Goal: Task Accomplishment & Management: Manage account settings

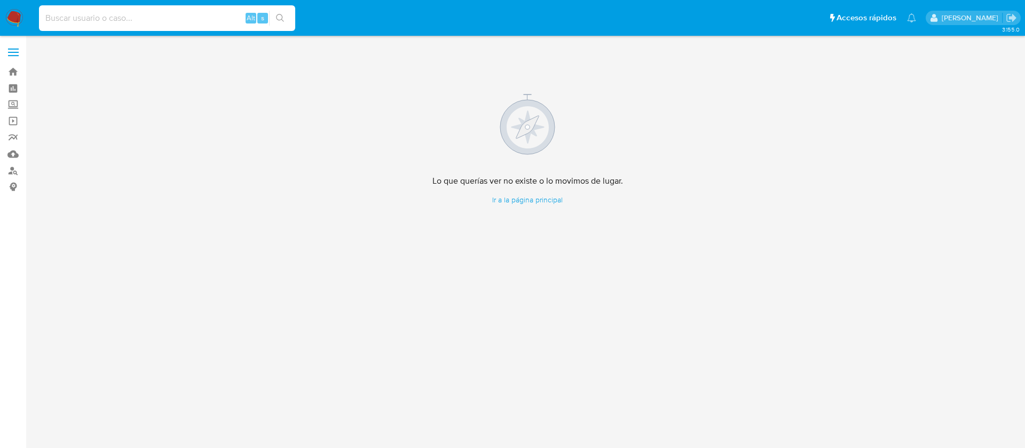
click at [169, 15] on input at bounding box center [167, 18] width 256 height 14
paste input "1081197711"
type input "1081197711"
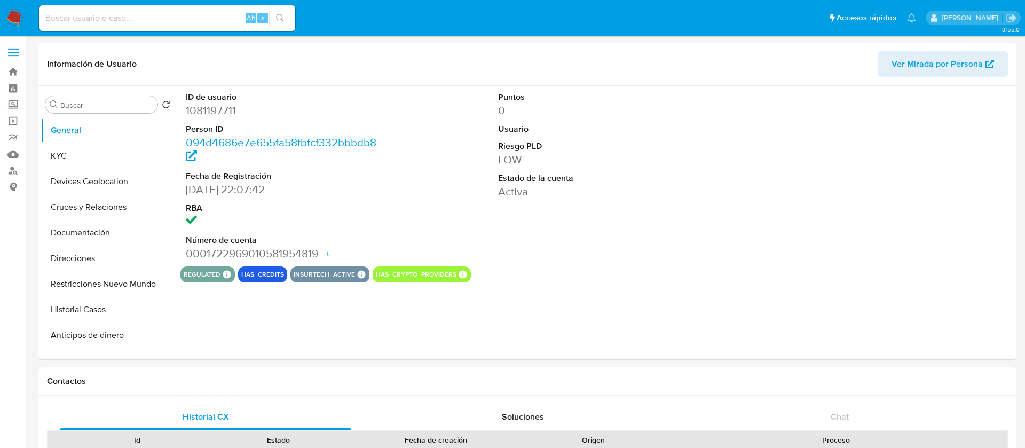
select select "10"
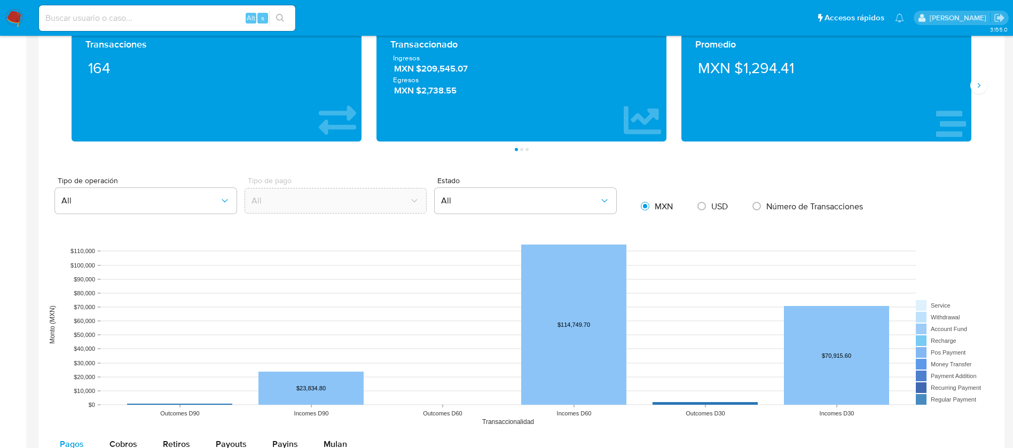
scroll to position [801, 0]
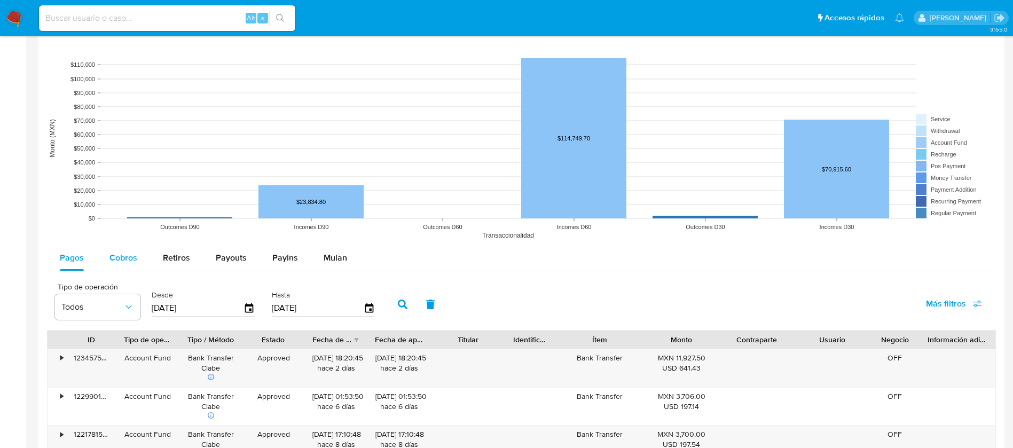
click at [135, 258] on span "Cobros" at bounding box center [123, 257] width 28 height 12
select select "10"
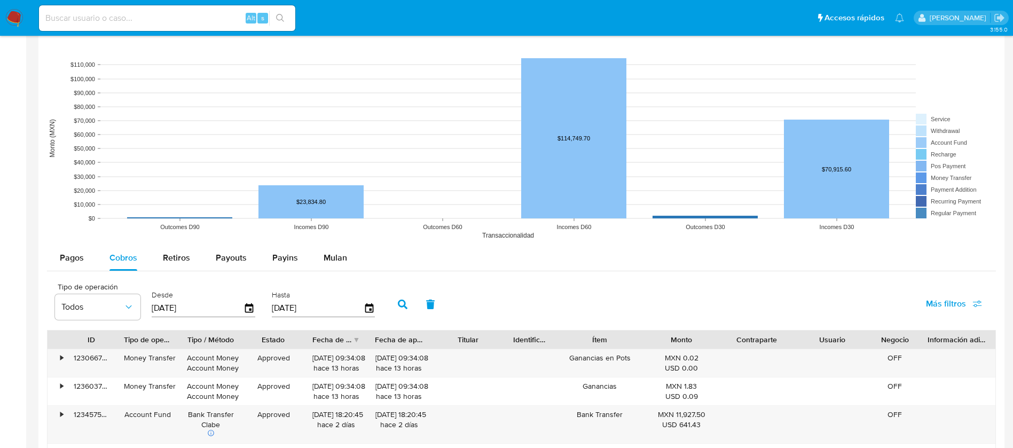
click at [149, 306] on div "Desde 28/05/2025" at bounding box center [205, 303] width 112 height 43
click at [152, 306] on input "28/05/2025" at bounding box center [198, 307] width 92 height 17
type input "02/80/5202"
type input "01/04/2025"
click at [408, 304] on button "button" at bounding box center [403, 304] width 28 height 26
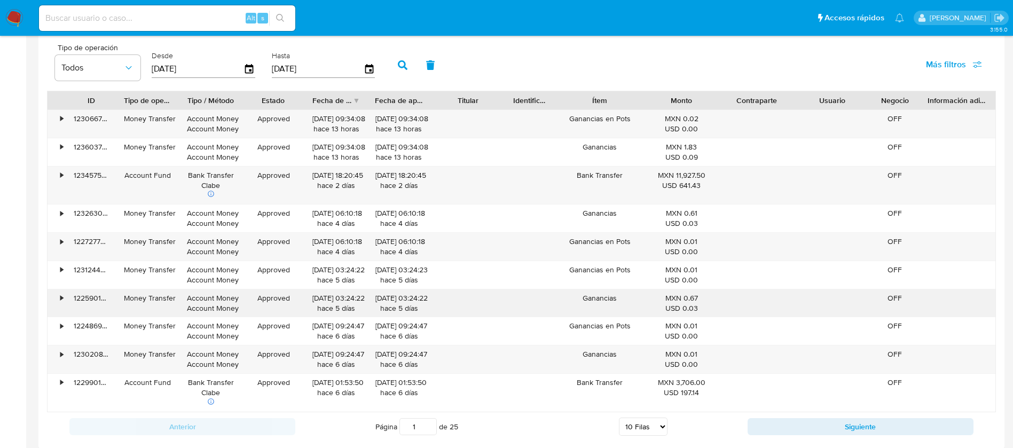
scroll to position [1041, 0]
click at [650, 424] on select "5 Filas 10 Filas 20 Filas 25 Filas 50 Filas 100 Filas" at bounding box center [643, 425] width 49 height 18
select select "100"
click at [619, 416] on select "5 Filas 10 Filas 20 Filas 25 Filas 50 Filas 100 Filas" at bounding box center [643, 425] width 49 height 18
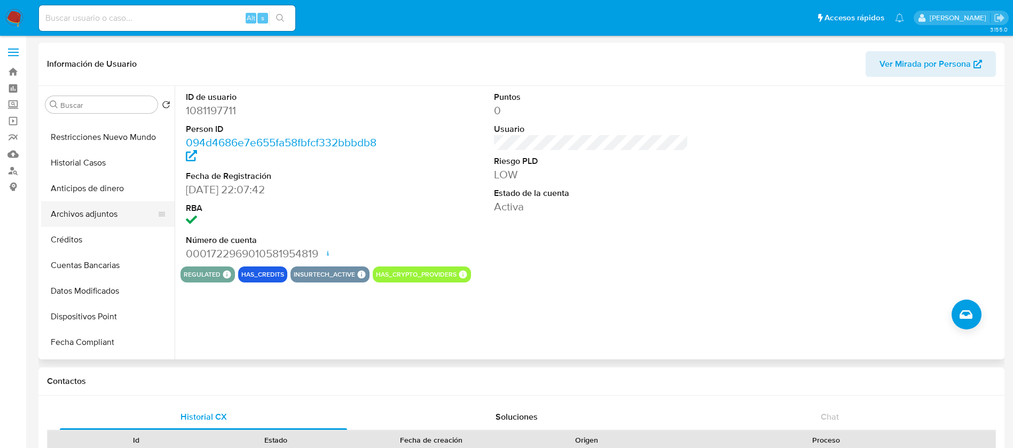
scroll to position [0, 0]
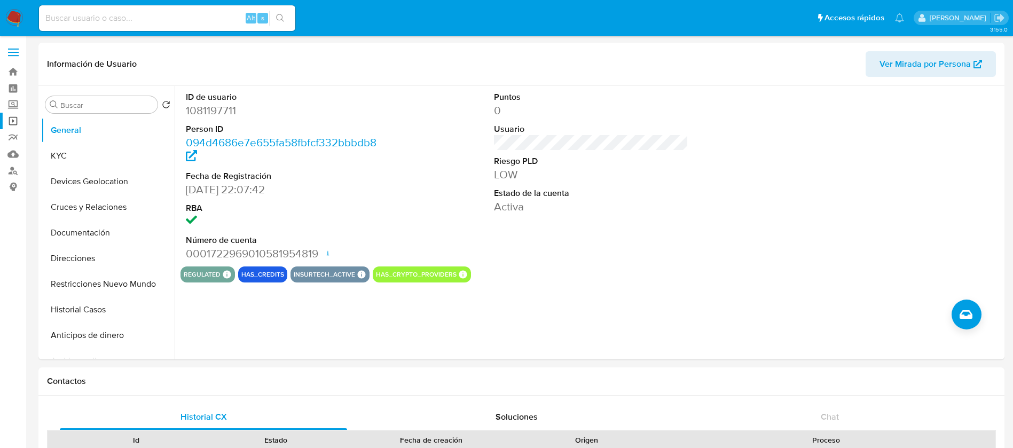
click at [12, 118] on link "Operaciones masivas" at bounding box center [63, 121] width 127 height 17
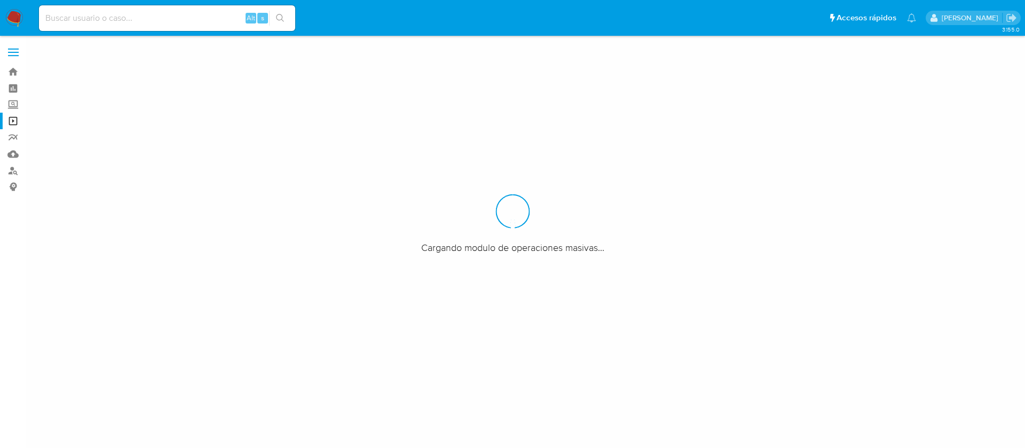
click at [18, 107] on label "Screening" at bounding box center [63, 105] width 127 height 17
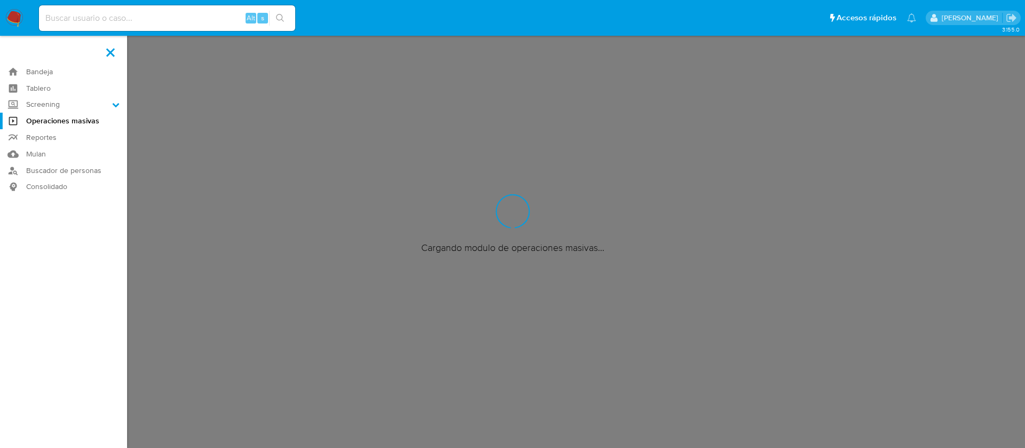
click at [0, 0] on input "Screening" at bounding box center [0, 0] width 0 height 0
click at [62, 145] on link "Herramientas" at bounding box center [63, 146] width 127 height 13
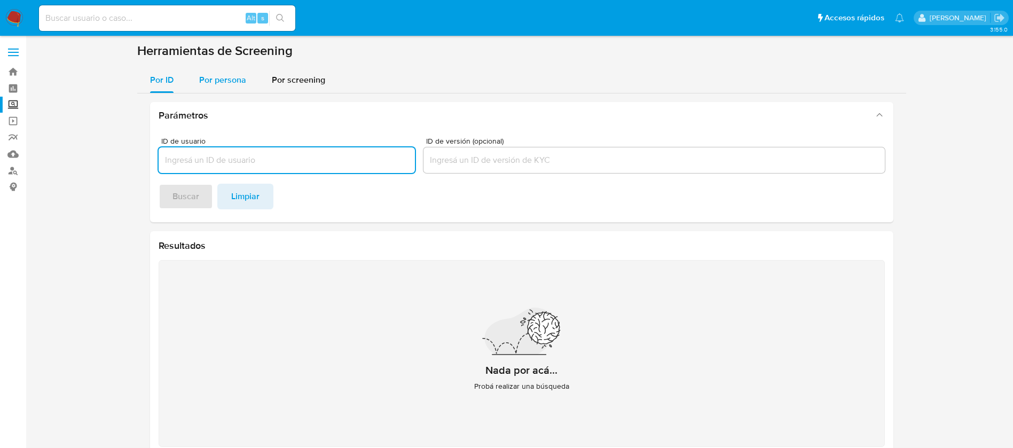
click at [213, 72] on div "Por persona" at bounding box center [222, 80] width 47 height 26
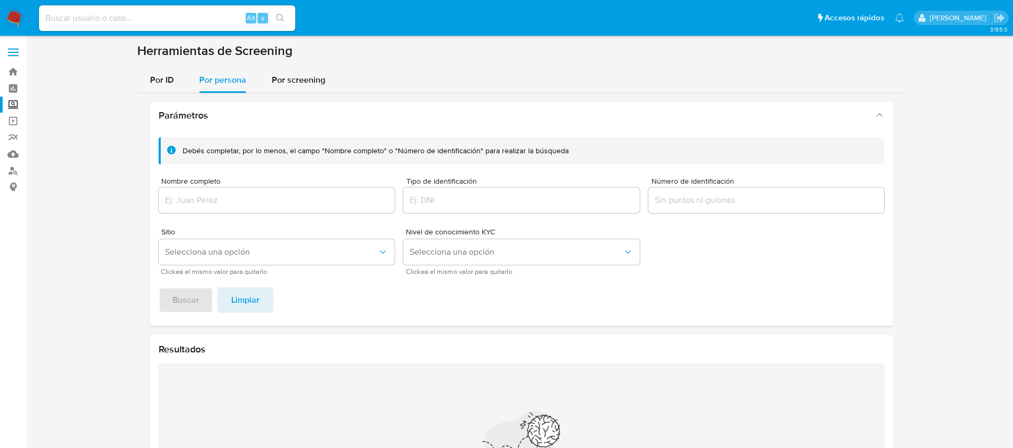
drag, startPoint x: 287, startPoint y: 188, endPoint x: 288, endPoint y: 201, distance: 13.4
click at [287, 189] on div at bounding box center [277, 200] width 236 height 26
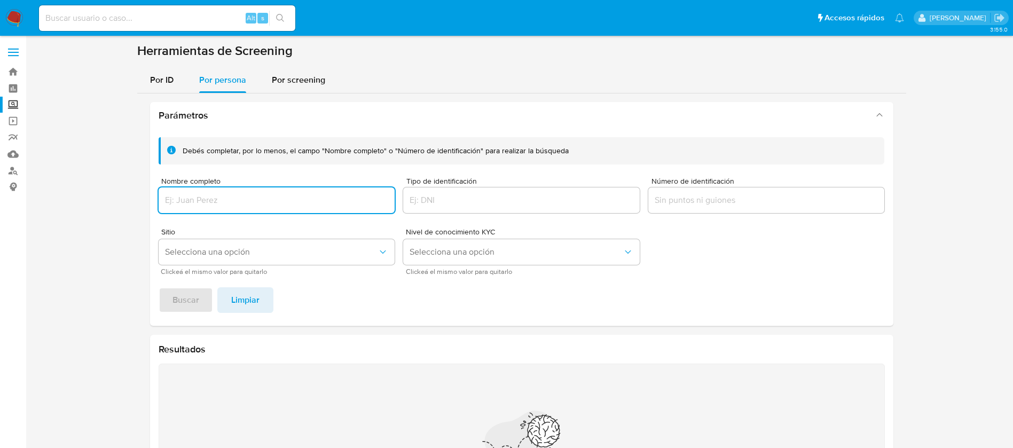
click at [288, 201] on input "Nombre completo" at bounding box center [277, 200] width 236 height 14
click at [167, 202] on input "JESSICA LIZBETH GUTIERREZ ROMERO" at bounding box center [277, 200] width 236 height 14
click at [188, 301] on span "Buscar" at bounding box center [185, 299] width 27 height 23
drag, startPoint x: 312, startPoint y: 202, endPoint x: 103, endPoint y: 188, distance: 209.7
click at [104, 188] on section at bounding box center [521, 305] width 966 height 525
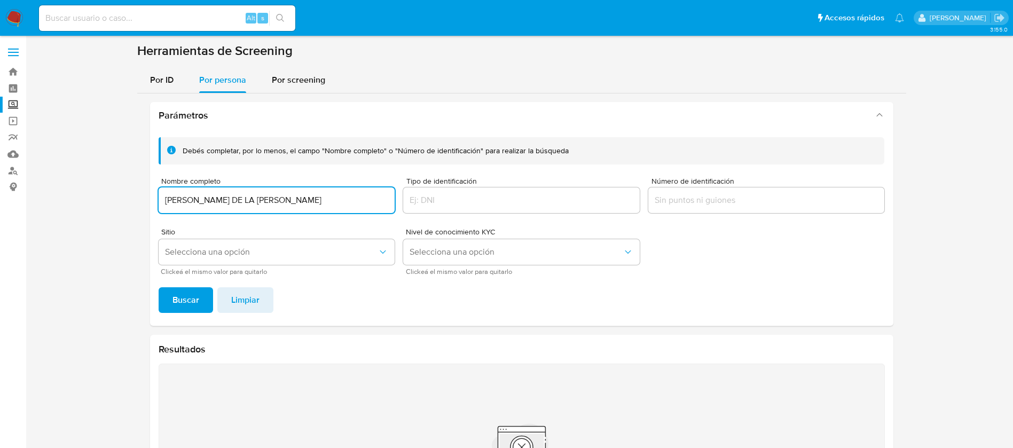
type input "MARIA DE LA LUZ TORRES HERMOSILLO"
click at [156, 305] on div "Debés completar, por lo menos, el campo "Nombre completo" o "Número de identifi…" at bounding box center [521, 227] width 743 height 197
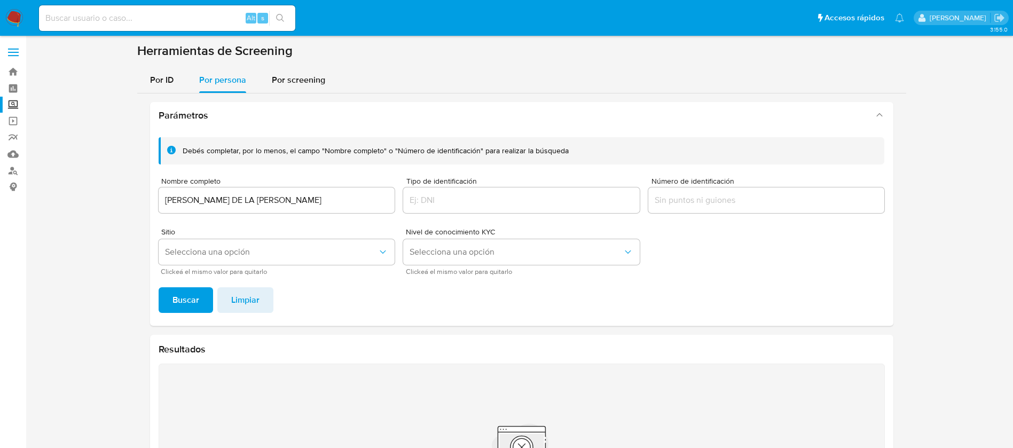
click at [174, 303] on span "Buscar" at bounding box center [185, 299] width 27 height 23
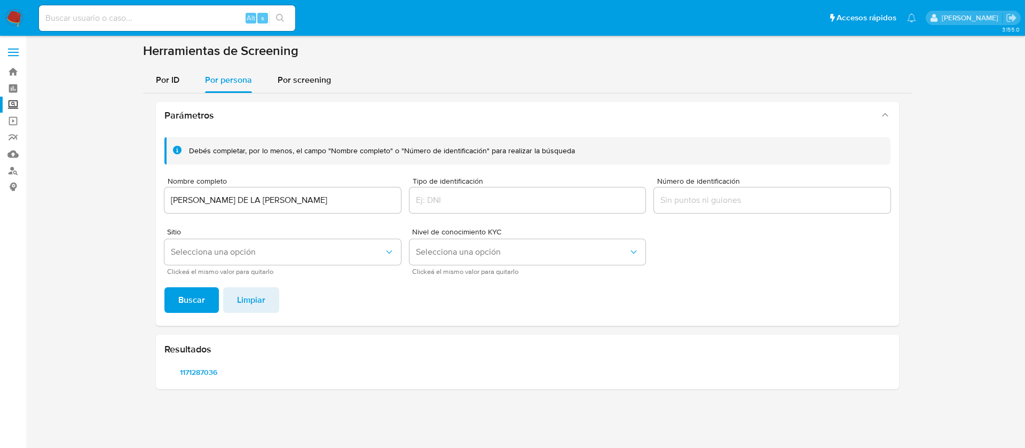
drag, startPoint x: 174, startPoint y: 303, endPoint x: 275, endPoint y: 353, distance: 112.4
click at [331, 339] on section "Parámetros Debés completar, por lo menos, el campo "Nombre completo" o "Número …" at bounding box center [527, 245] width 743 height 287
click at [199, 374] on span "1171287036" at bounding box center [199, 372] width 54 height 15
click at [11, 14] on img at bounding box center [14, 18] width 18 height 18
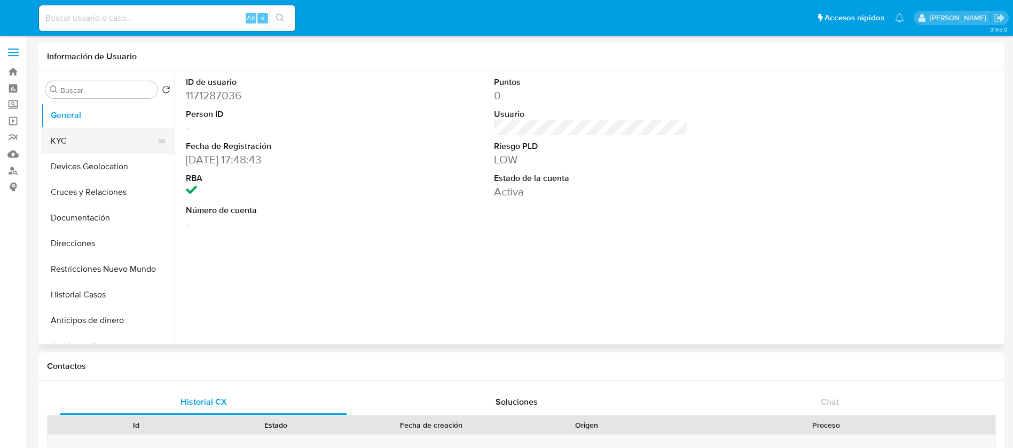
select select "10"
click at [81, 133] on button "KYC" at bounding box center [103, 141] width 125 height 26
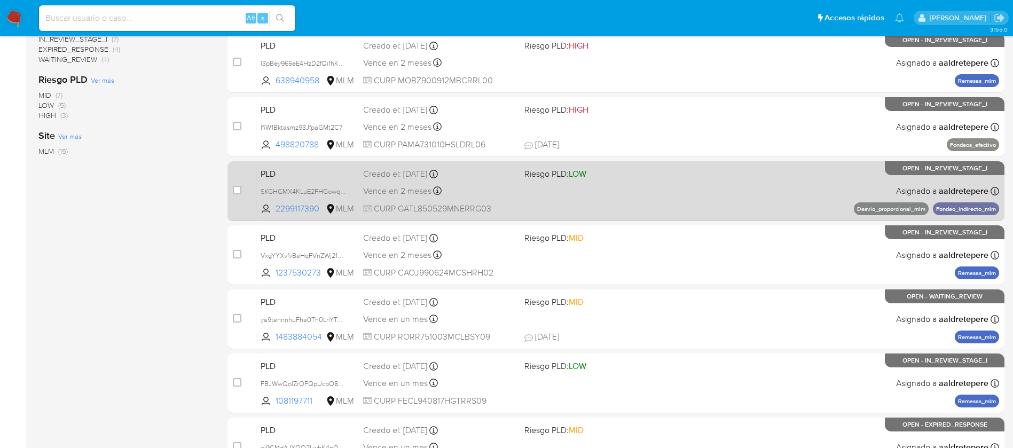
scroll to position [395, 0]
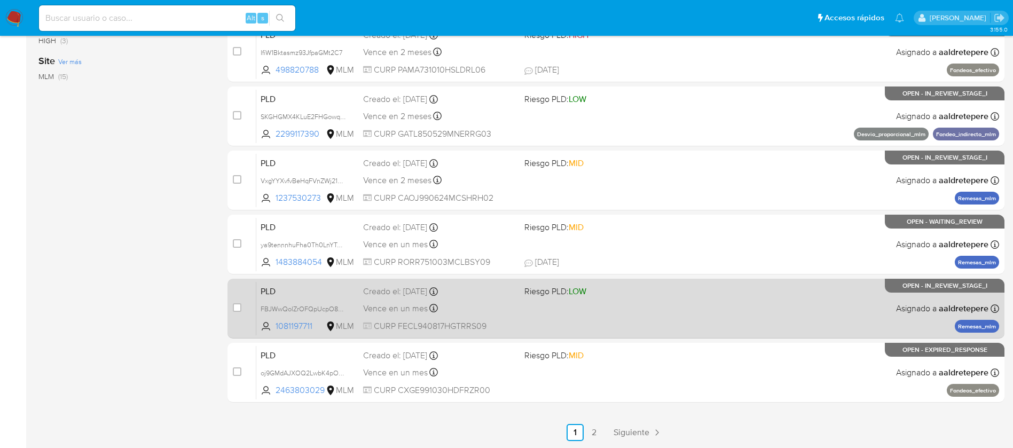
click at [688, 317] on div "PLD FBJWwQolZrOFQpUcpO8c9xnB 1081197711 MLM Riesgo PLD: LOW Creado el: [DATE] C…" at bounding box center [627, 308] width 743 height 54
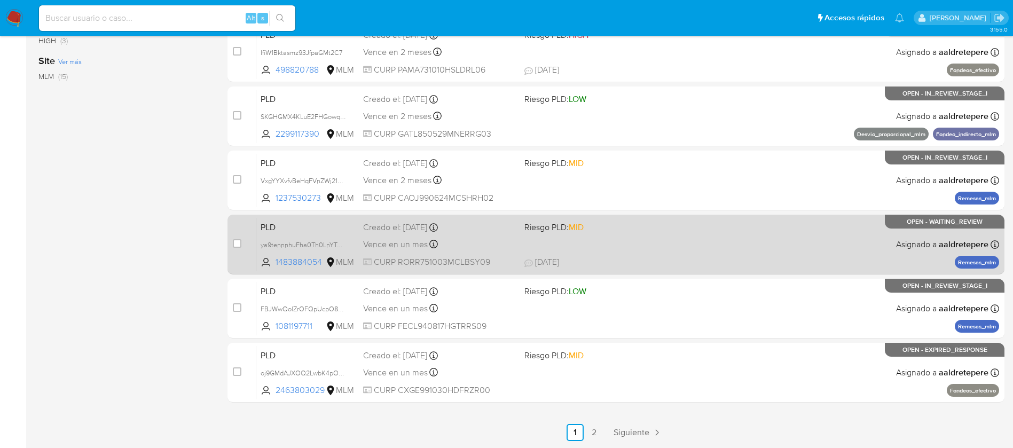
click at [617, 217] on div "PLD ya9tennnhuFha0Th0LnYTuuX 1483884054 MLM Riesgo PLD: MID Creado el: [DATE] C…" at bounding box center [627, 244] width 743 height 54
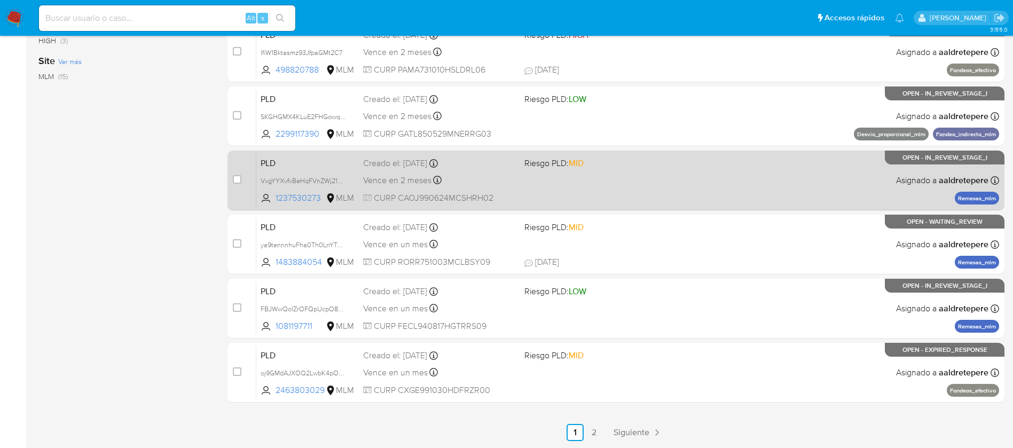
scroll to position [315, 0]
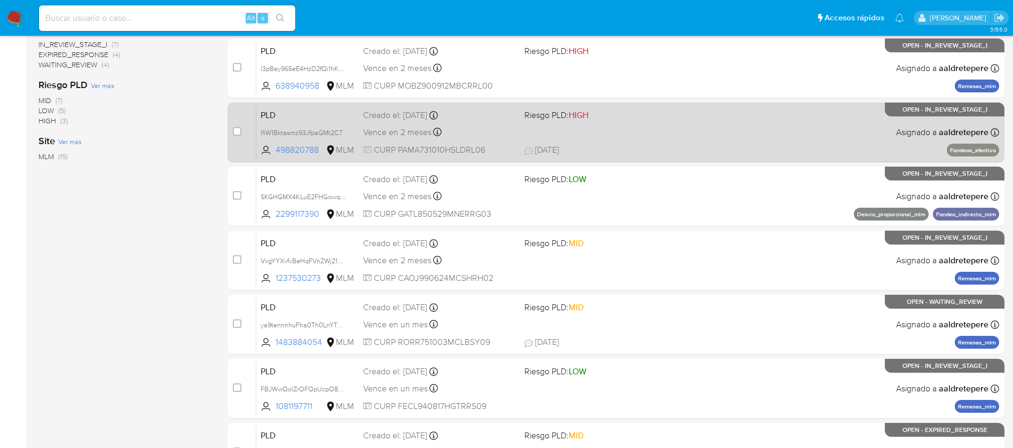
click at [686, 128] on div "PLD IfiW1Bktasmz93JfpaGMt2C7 498820788 MLM Riesgo PLD: HIGH Creado el: [DATE] C…" at bounding box center [627, 132] width 743 height 54
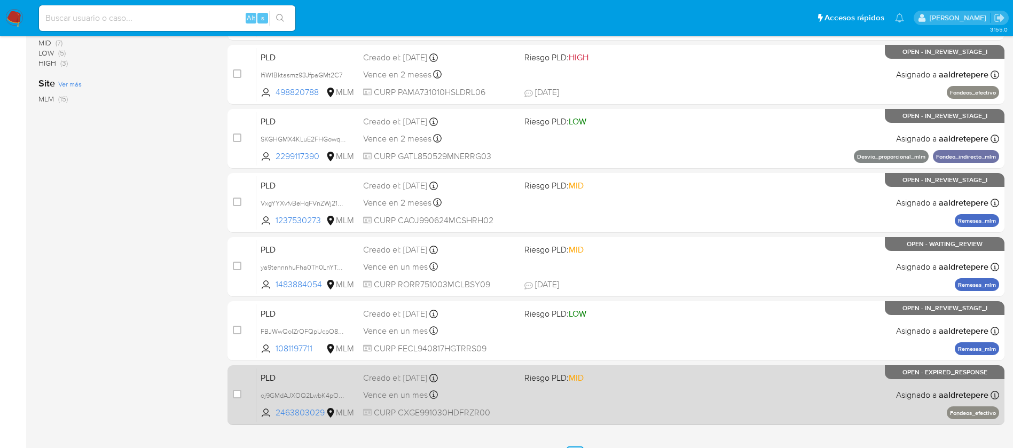
scroll to position [395, 0]
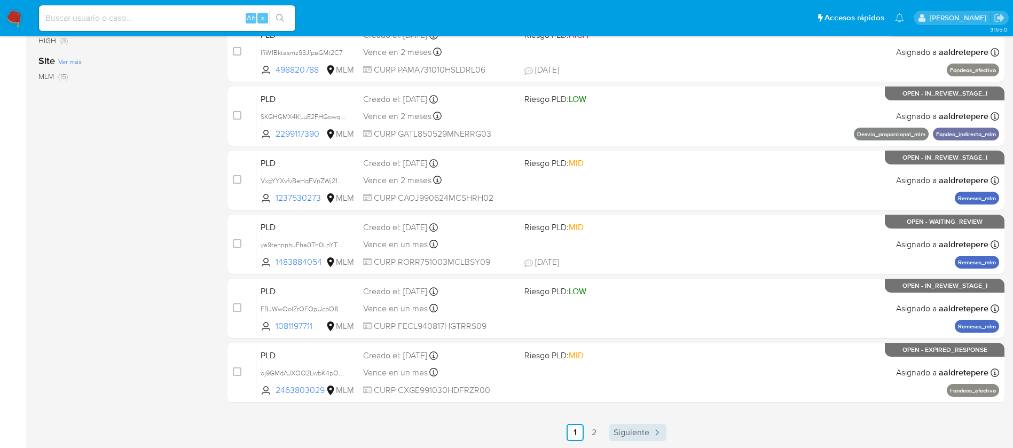
click at [643, 437] on span "Siguiente" at bounding box center [631, 432] width 36 height 9
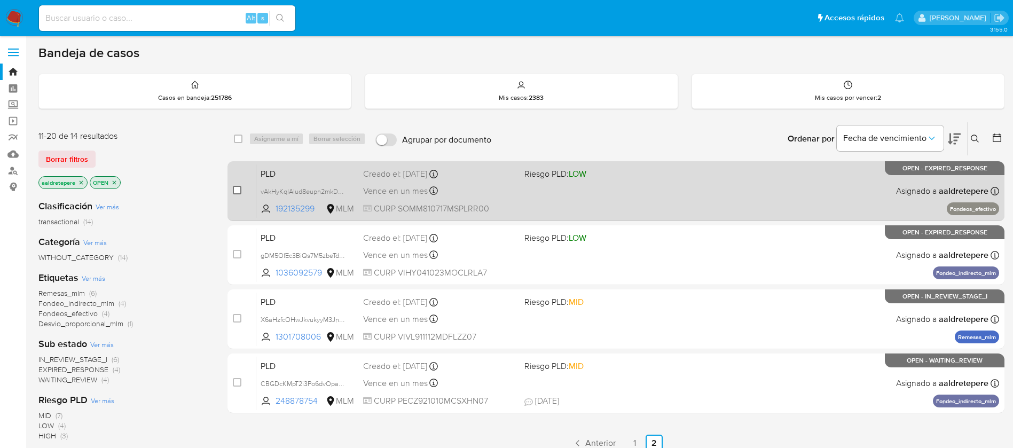
click at [241, 192] on input "checkbox" at bounding box center [237, 190] width 9 height 9
checkbox input "true"
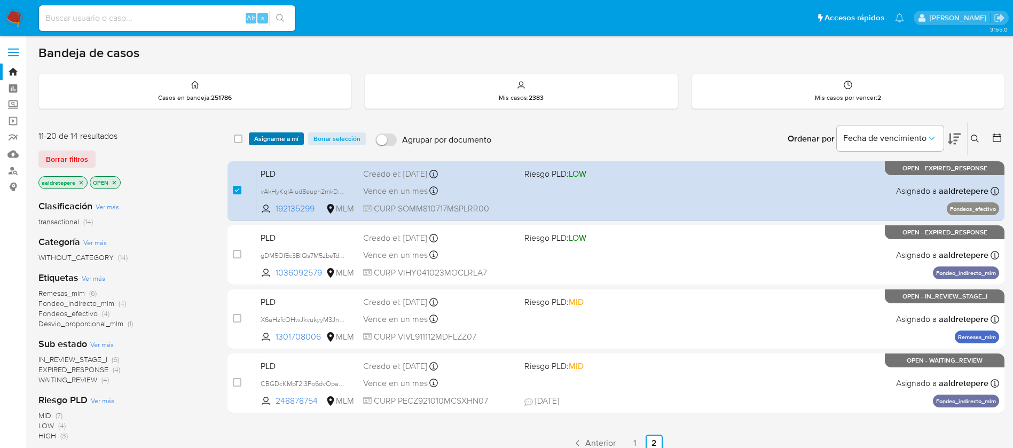
click at [272, 137] on span "Asignarme a mí" at bounding box center [276, 138] width 44 height 11
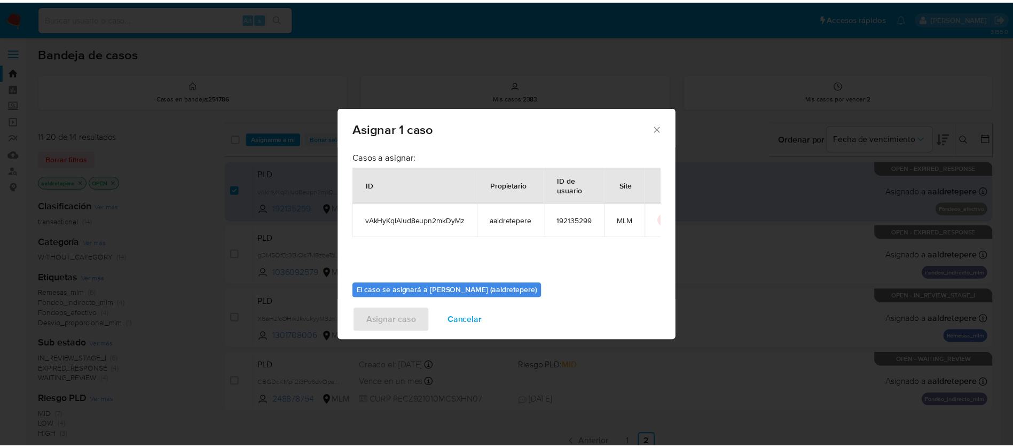
scroll to position [56, 0]
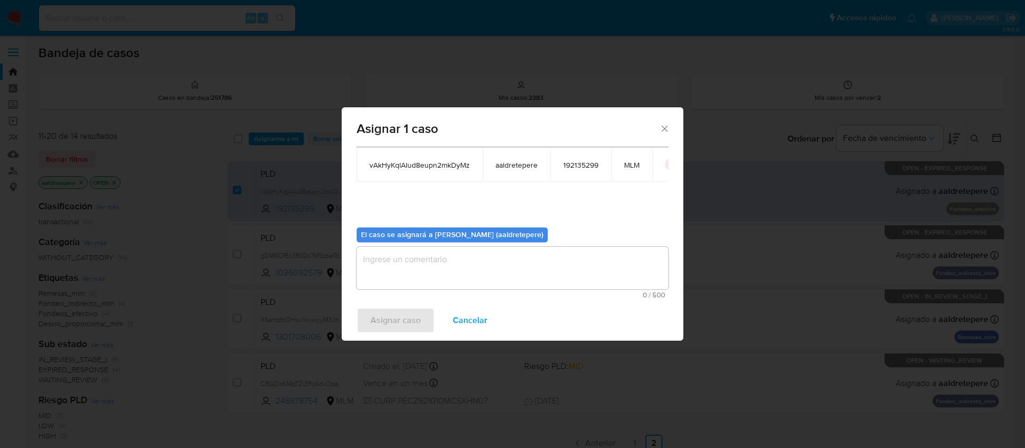
click at [554, 262] on textarea "assign-modal" at bounding box center [513, 268] width 312 height 43
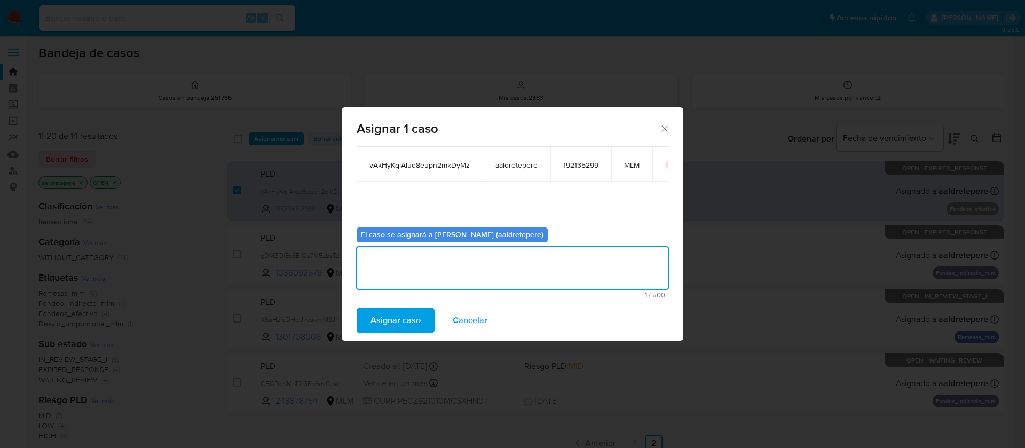
click at [382, 327] on span "Asignar caso" at bounding box center [395, 320] width 50 height 23
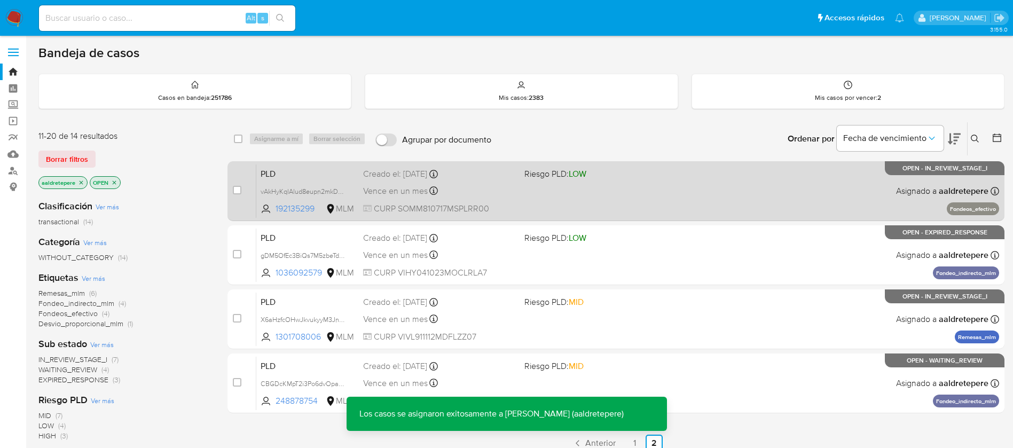
click at [691, 199] on div "PLD vAkHyKqlAlud8eupn2mkDyMz 192135299 MLM Riesgo PLD: LOW Creado el: 12/08/202…" at bounding box center [627, 191] width 743 height 54
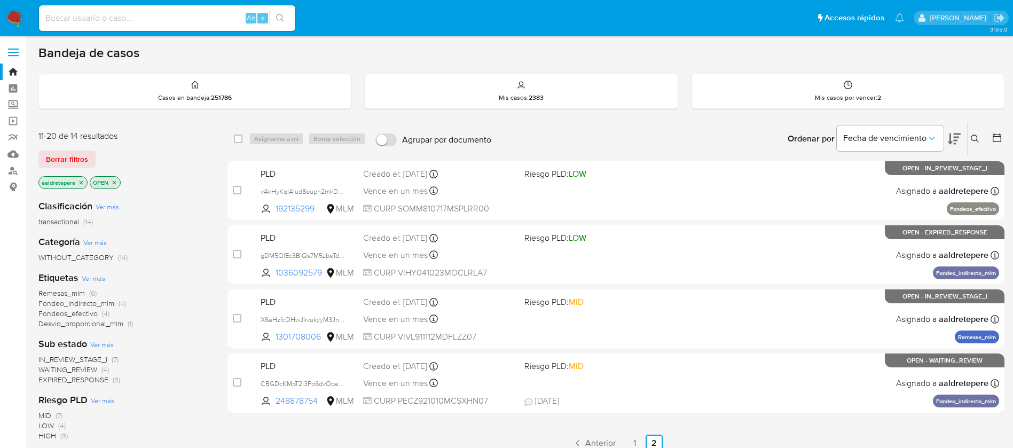
click at [15, 11] on img at bounding box center [14, 18] width 18 height 18
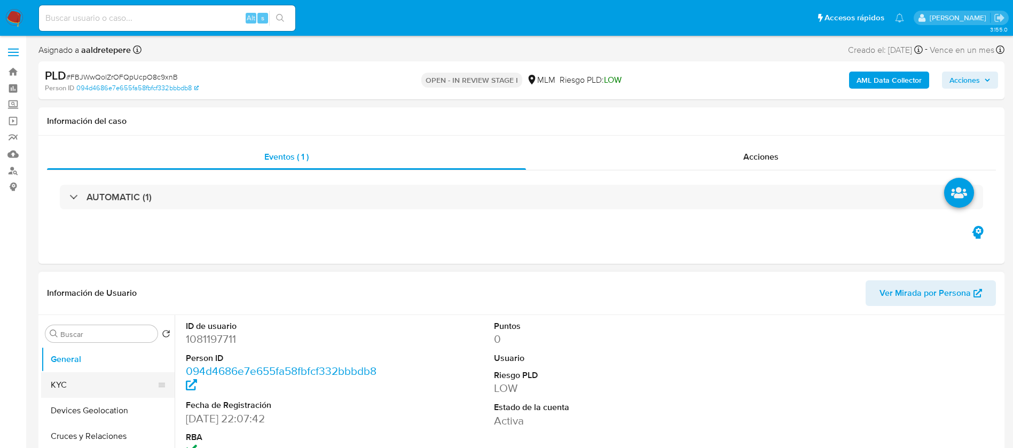
click at [136, 387] on button "KYC" at bounding box center [103, 385] width 125 height 26
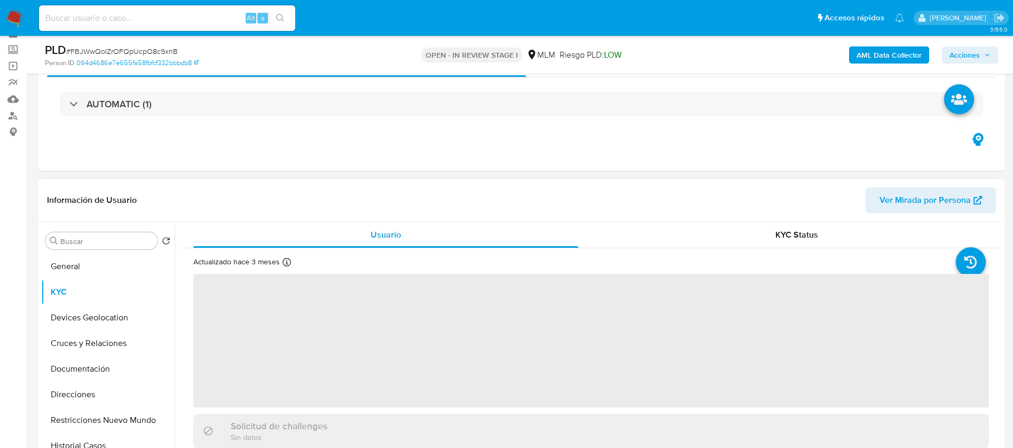
scroll to position [80, 0]
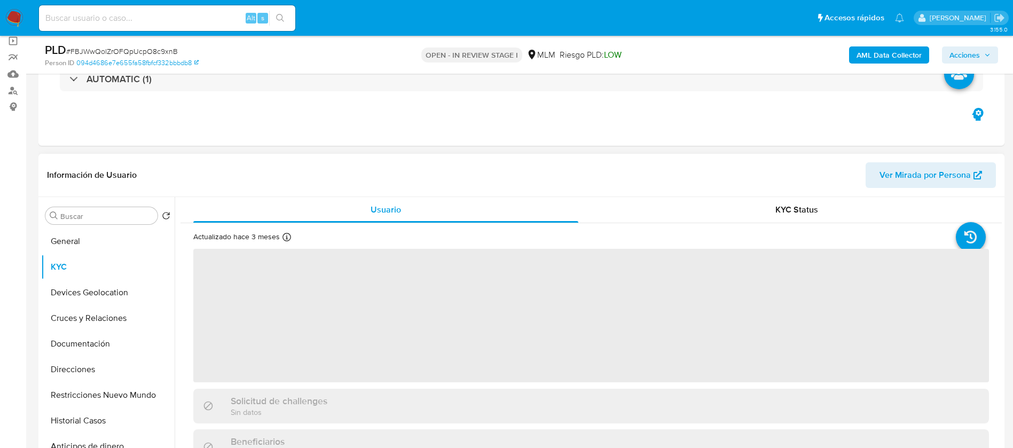
select select "10"
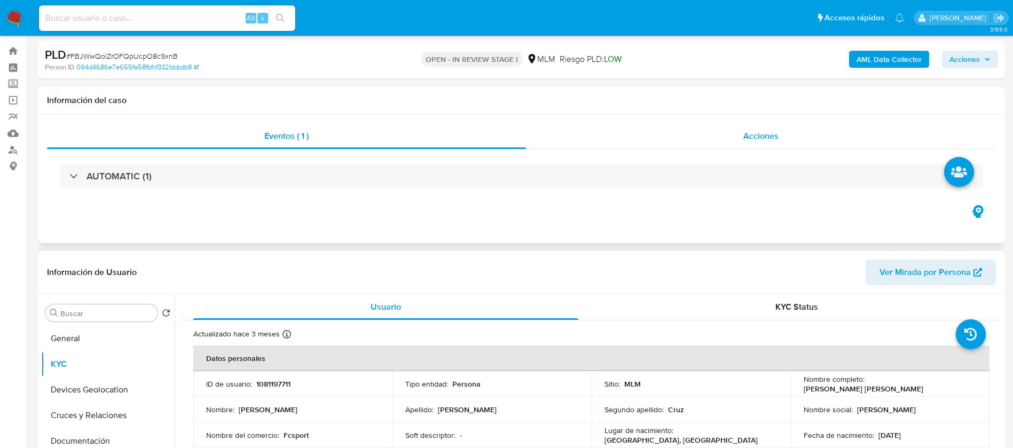
scroll to position [0, 0]
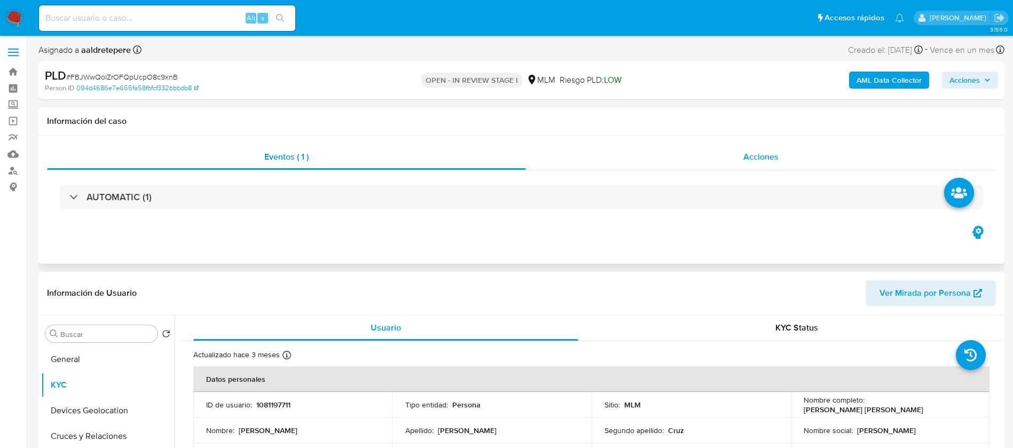
click at [746, 153] on span "Acciones" at bounding box center [760, 157] width 35 height 12
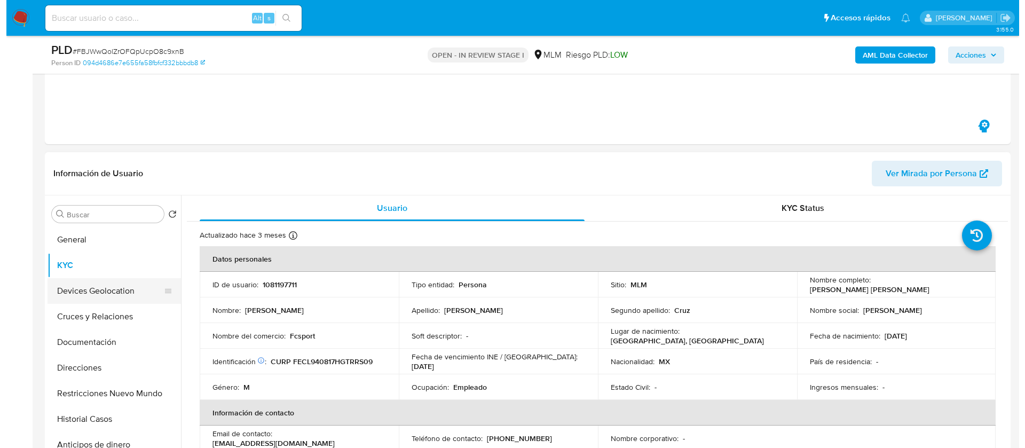
scroll to position [80, 0]
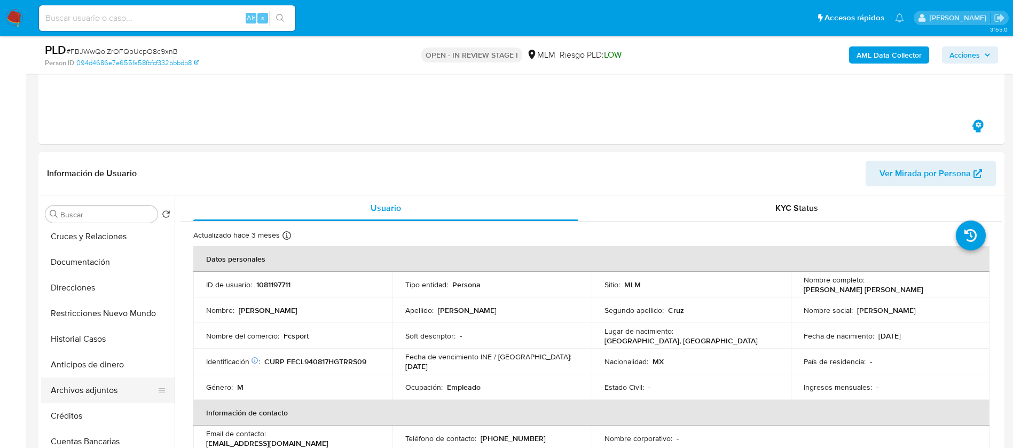
click at [79, 393] on button "Archivos adjuntos" at bounding box center [103, 390] width 125 height 26
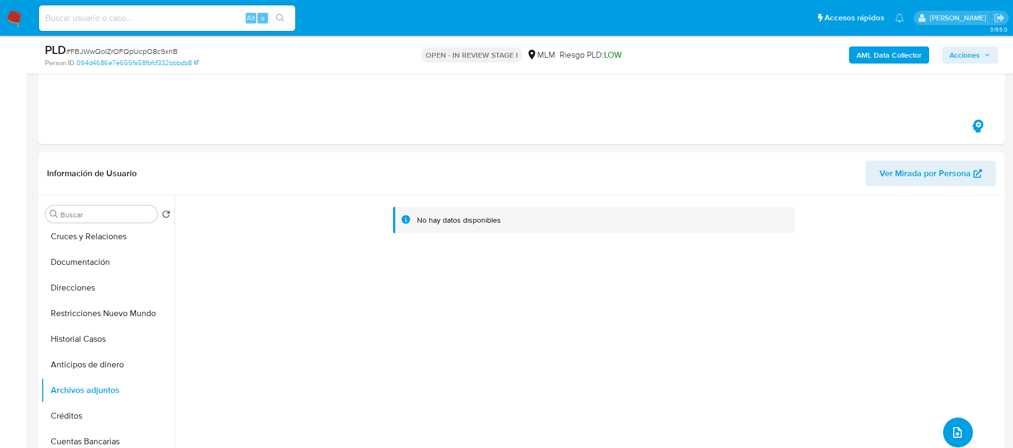
click at [954, 432] on icon "upload-file" at bounding box center [957, 432] width 13 height 13
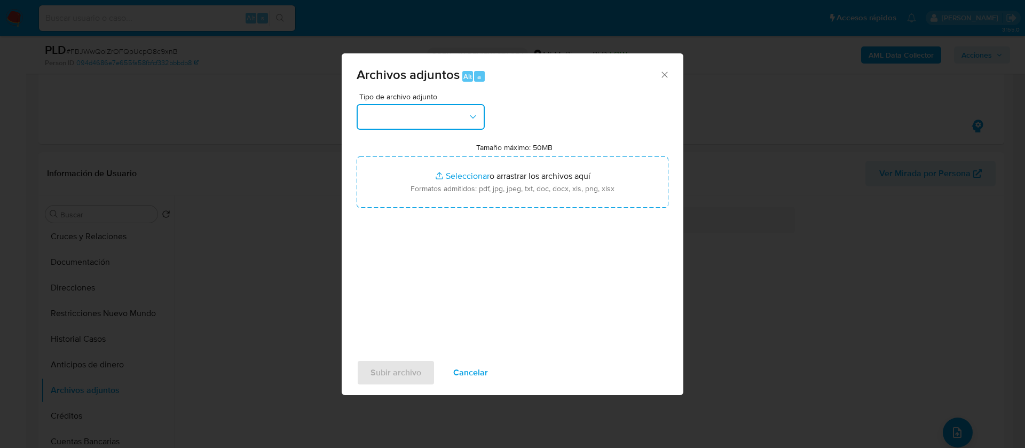
click at [421, 121] on button "button" at bounding box center [421, 117] width 128 height 26
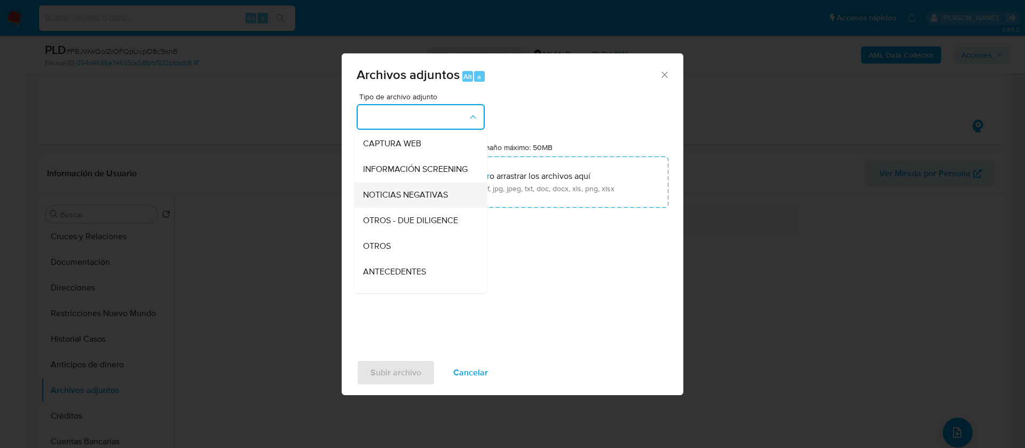
scroll to position [190, 0]
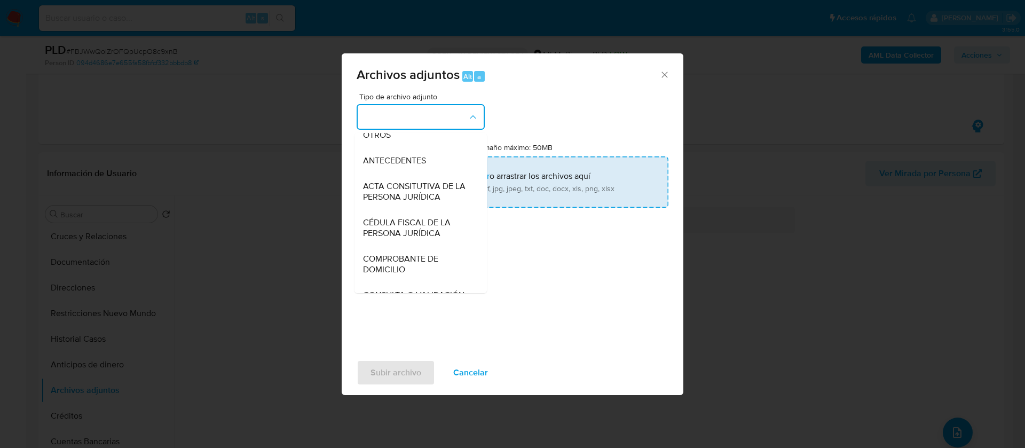
drag, startPoint x: 406, startPoint y: 148, endPoint x: 428, endPoint y: 163, distance: 26.9
click at [406, 148] on div "OTROS" at bounding box center [417, 135] width 109 height 26
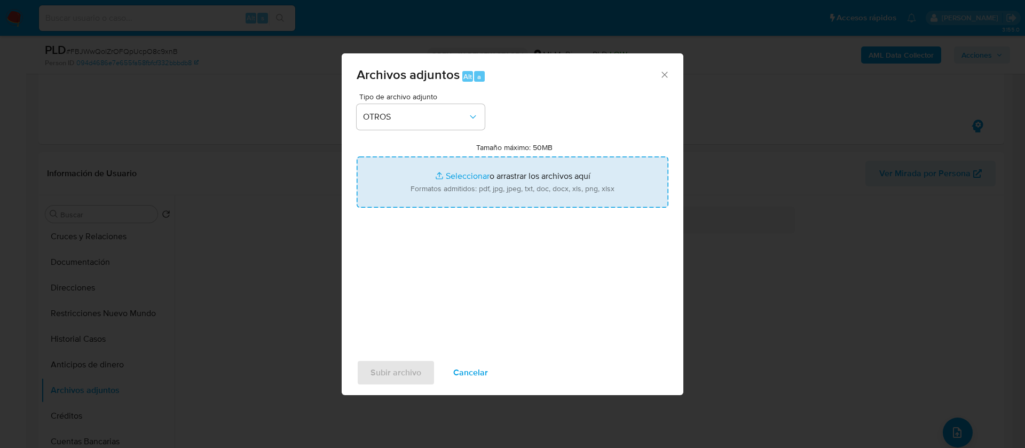
click at [579, 197] on input "Tamaño máximo: 50MB Seleccionar archivos" at bounding box center [513, 181] width 312 height 51
type input "C:\fakepath\1081197711_Luis Gerardo Fernandez Cruz_AGOSTO 2025.pdf"
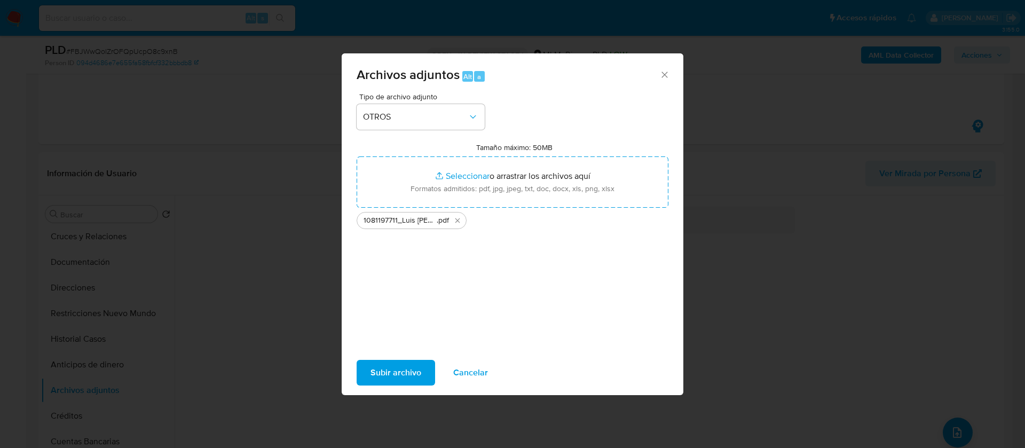
click at [378, 373] on span "Subir archivo" at bounding box center [395, 372] width 51 height 23
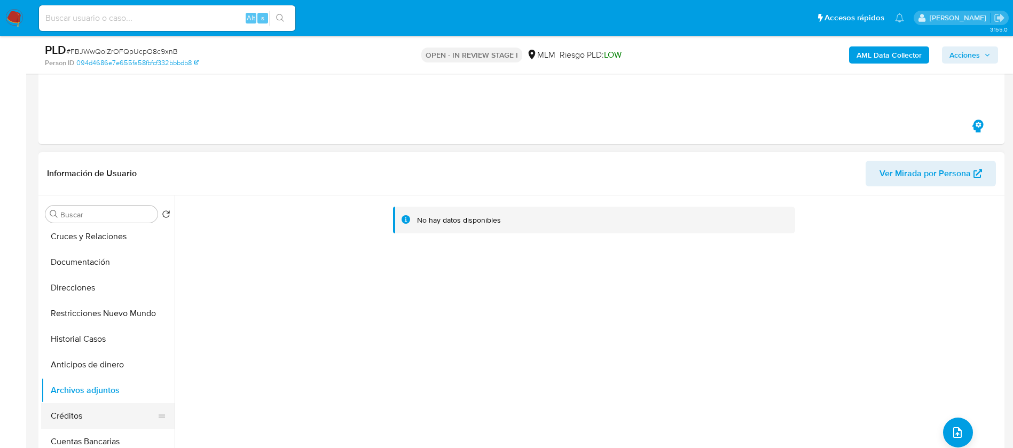
click at [81, 409] on button "Créditos" at bounding box center [103, 416] width 125 height 26
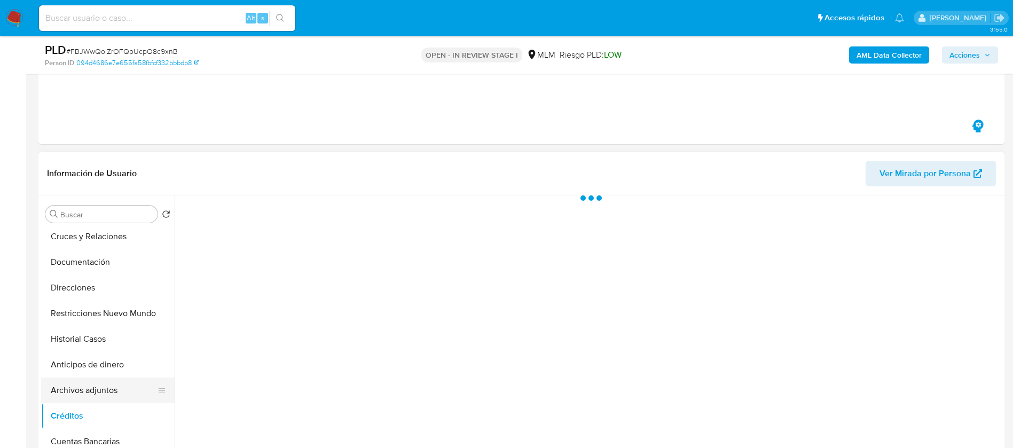
click at [75, 393] on button "Archivos adjuntos" at bounding box center [103, 390] width 125 height 26
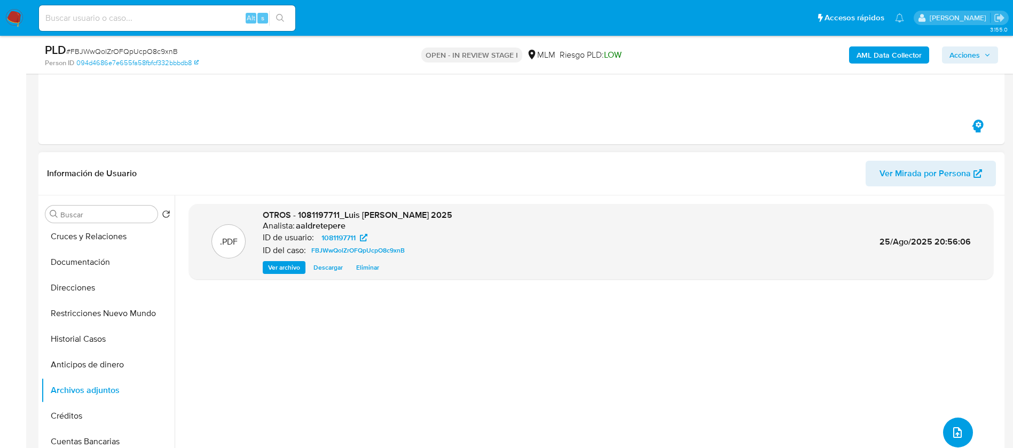
click at [943, 432] on button "upload-file" at bounding box center [958, 432] width 30 height 30
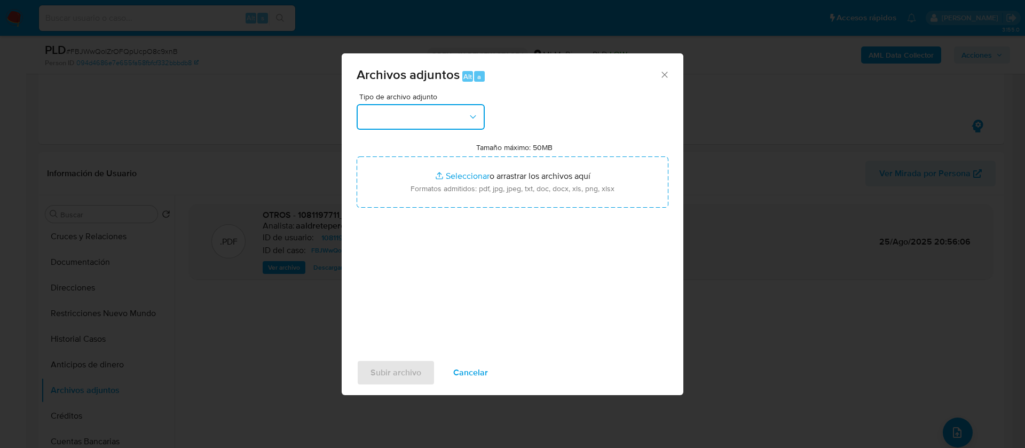
click at [405, 116] on button "button" at bounding box center [421, 117] width 128 height 26
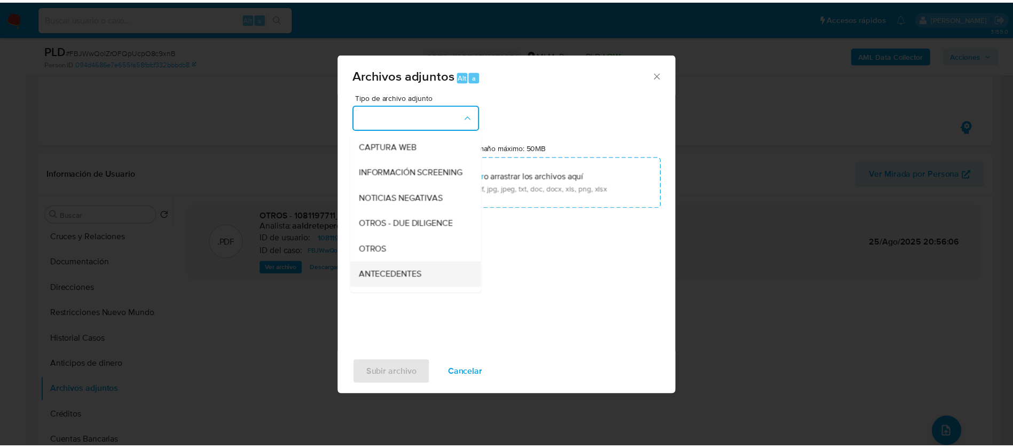
scroll to position [110, 0]
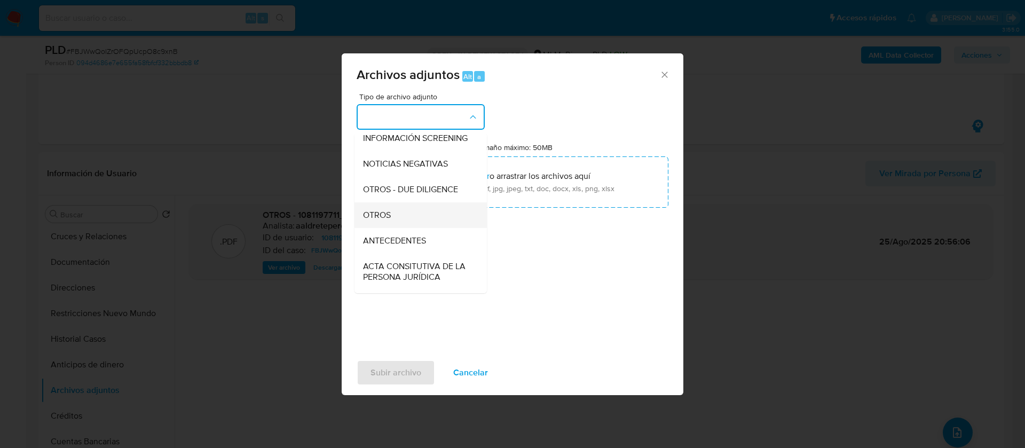
click at [389, 220] on span "OTROS" at bounding box center [377, 215] width 28 height 11
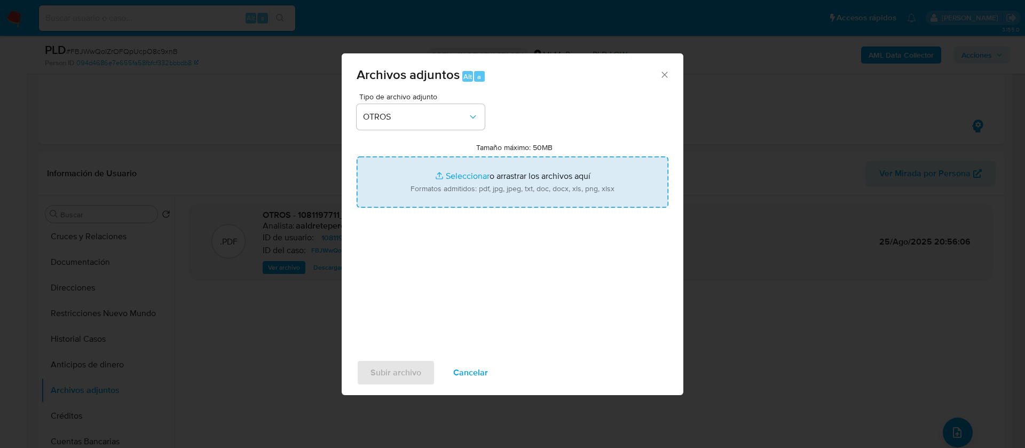
click at [504, 207] on input "Tamaño máximo: 50MB Seleccionar archivos" at bounding box center [513, 181] width 312 height 51
type input "C:\fakepath\1081197711_LUIS GERARDO FERNANDEZ CRUZ_AGOSTO 2025.xlsx"
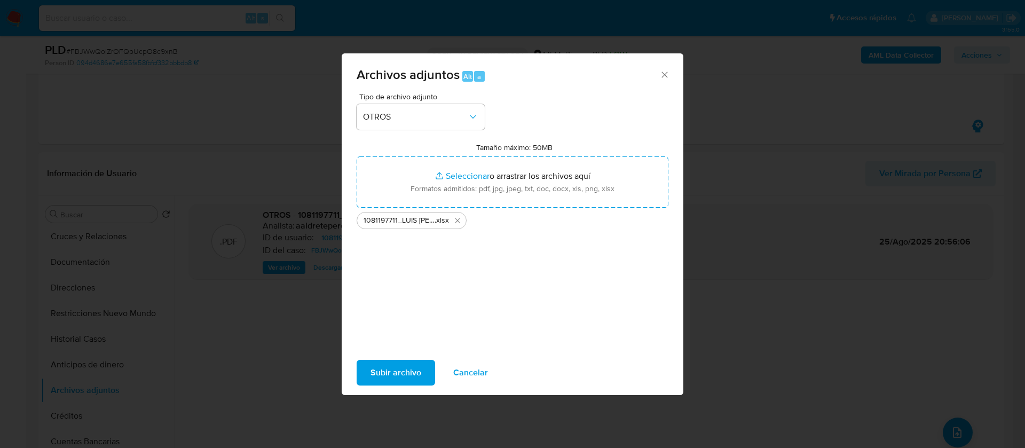
click at [402, 367] on span "Subir archivo" at bounding box center [395, 372] width 51 height 23
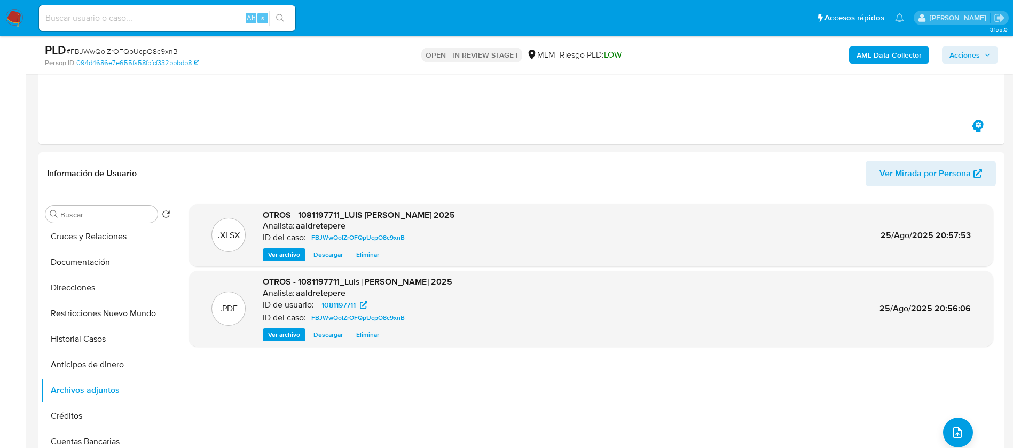
click at [983, 54] on span "Acciones" at bounding box center [969, 55] width 41 height 15
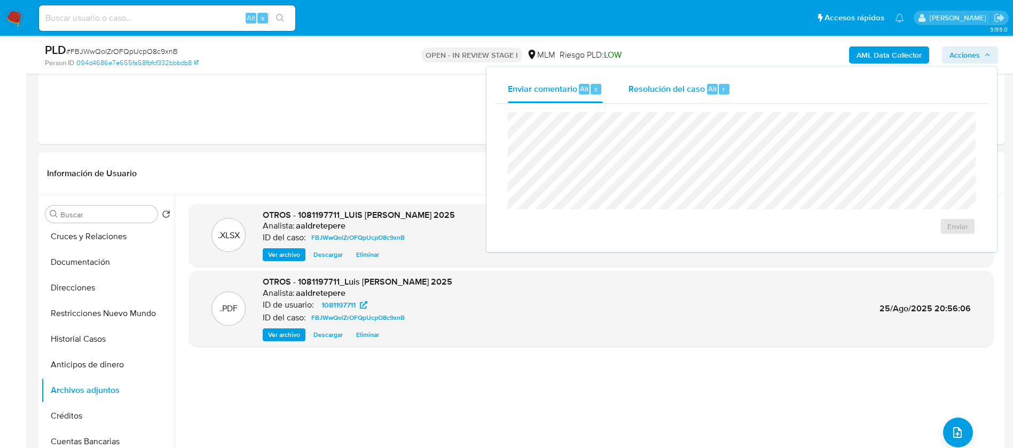
drag, startPoint x: 671, startPoint y: 89, endPoint x: 673, endPoint y: 102, distance: 13.4
click at [672, 89] on span "Resolución del caso" at bounding box center [666, 88] width 76 height 12
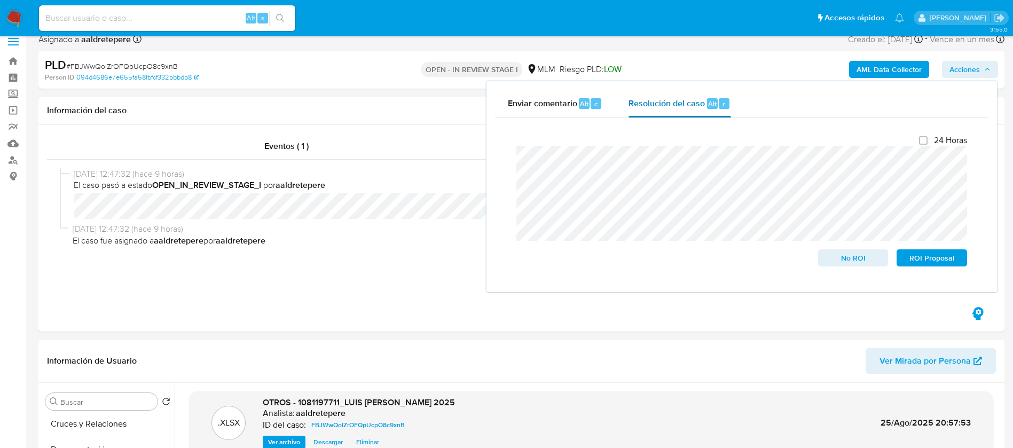
scroll to position [0, 0]
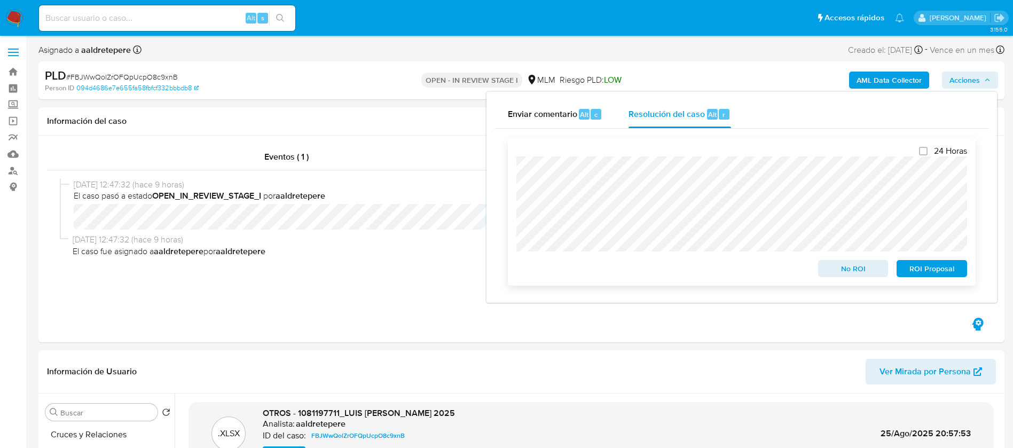
click at [840, 276] on span "No ROI" at bounding box center [853, 268] width 56 height 15
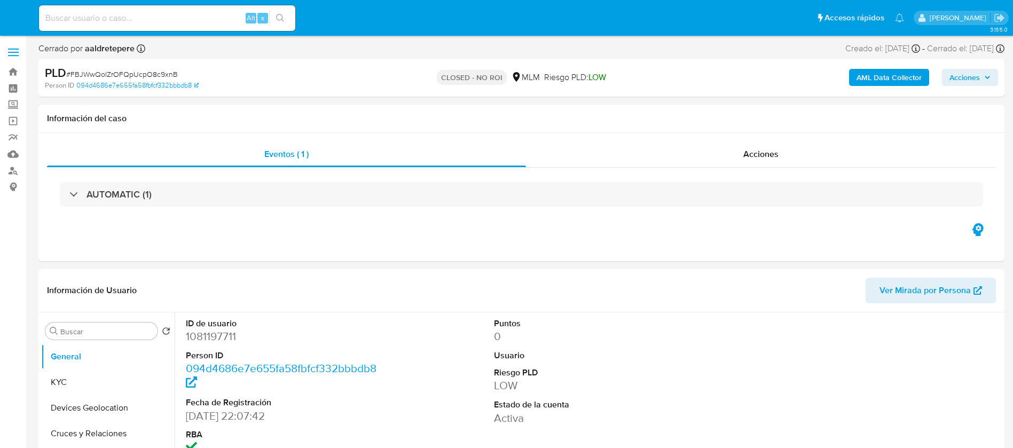
select select "10"
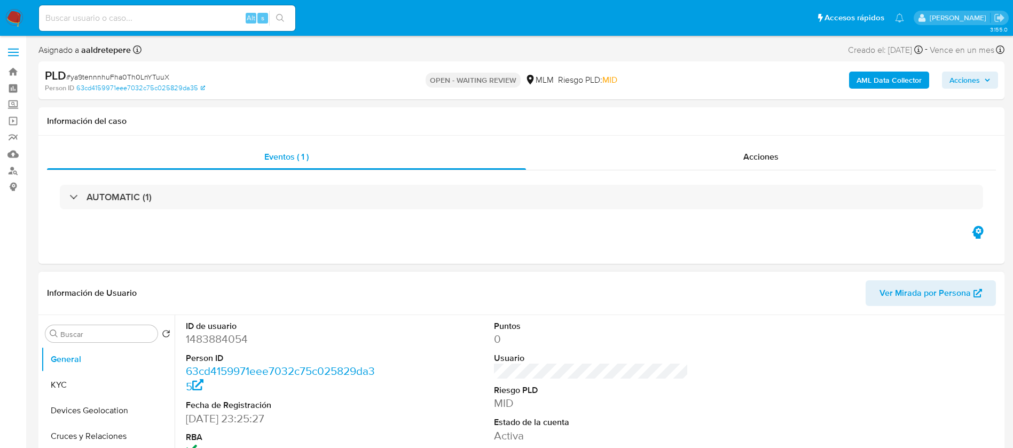
select select "10"
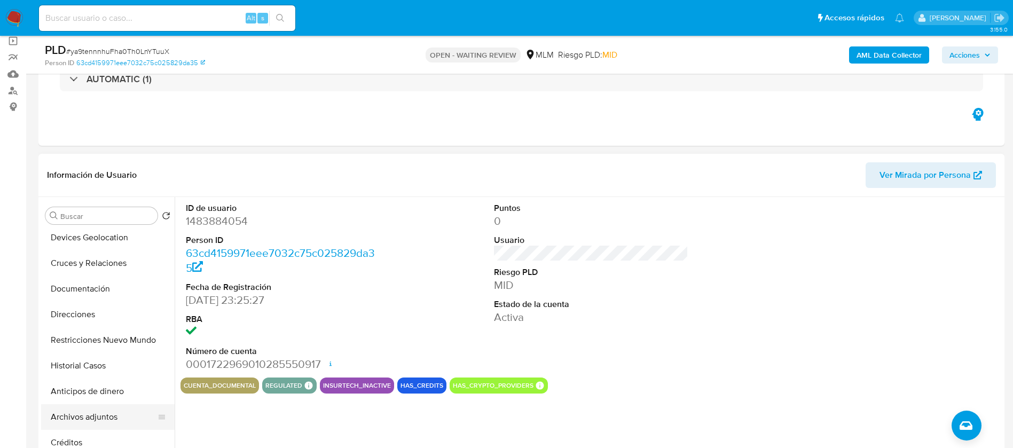
scroll to position [80, 0]
click at [94, 334] on button "Historial Casos" at bounding box center [103, 341] width 125 height 26
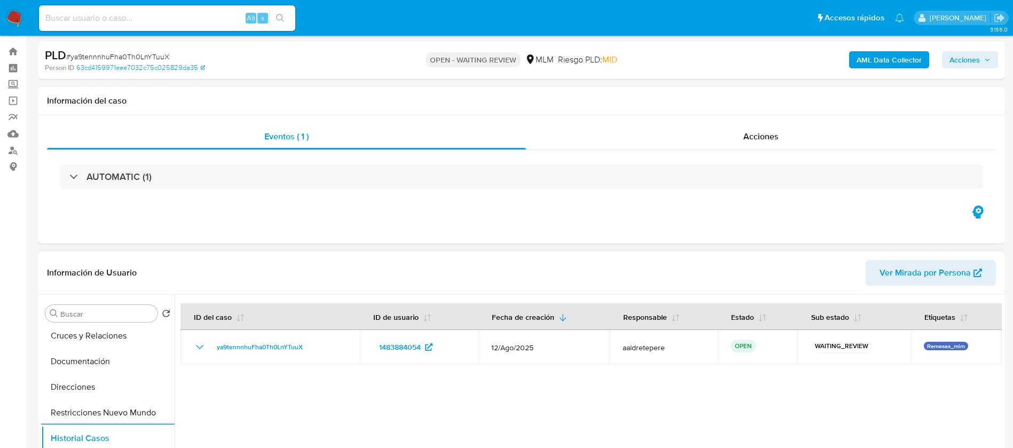
scroll to position [0, 0]
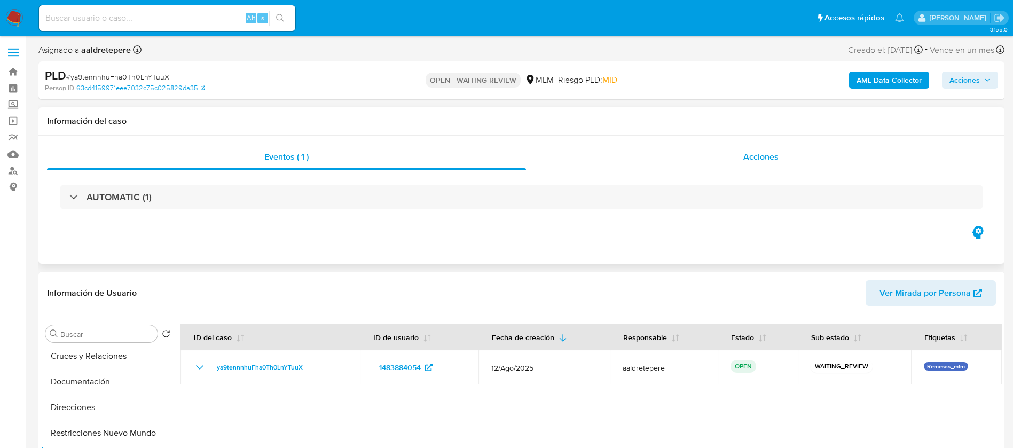
click at [772, 157] on span "Acciones" at bounding box center [760, 157] width 35 height 12
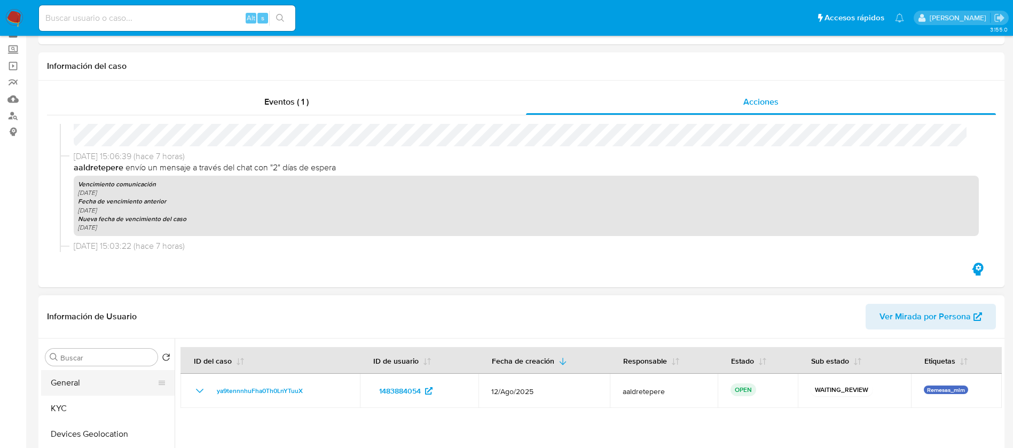
scroll to position [80, 0]
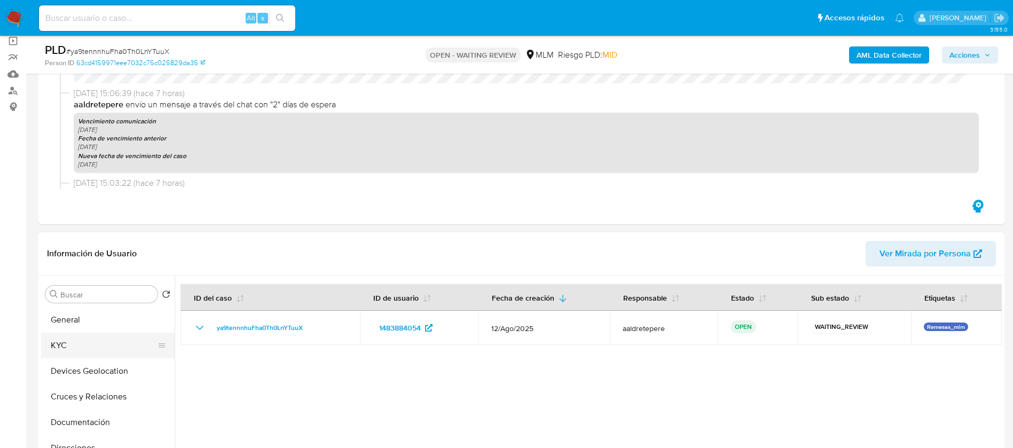
click at [98, 341] on button "KYC" at bounding box center [103, 346] width 125 height 26
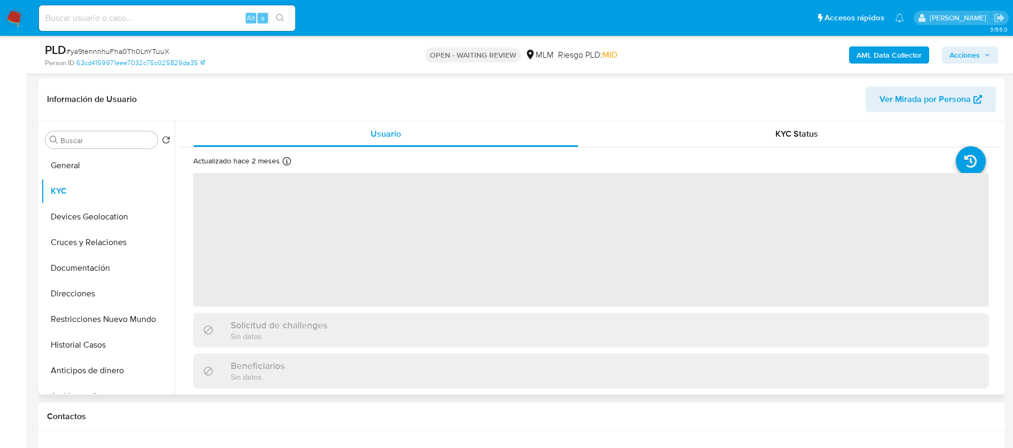
scroll to position [320, 0]
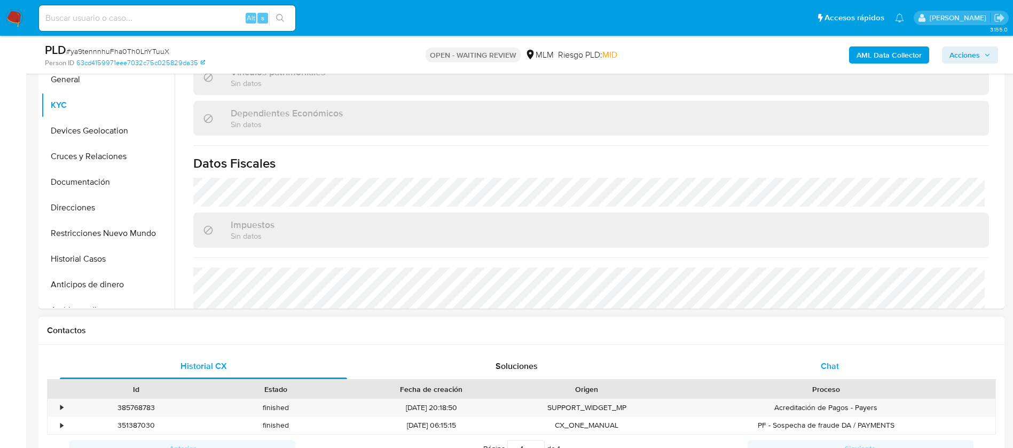
click at [826, 361] on span "Chat" at bounding box center [829, 366] width 18 height 12
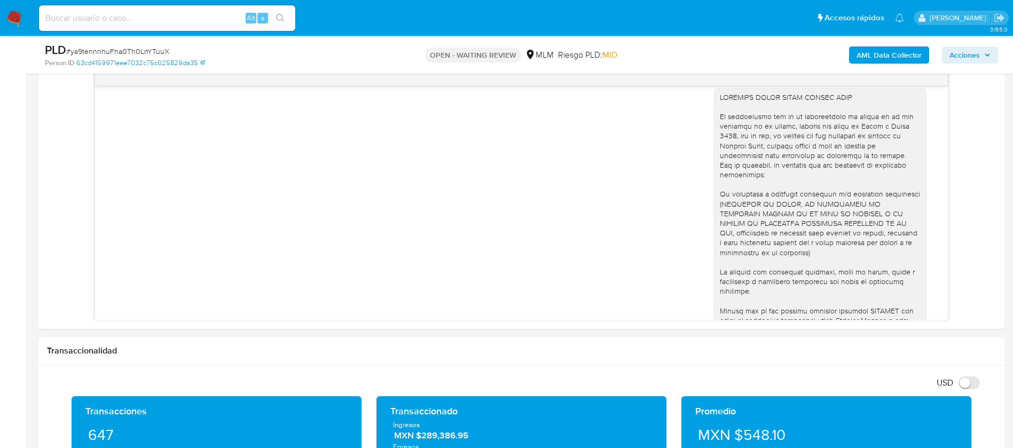
scroll to position [7, 0]
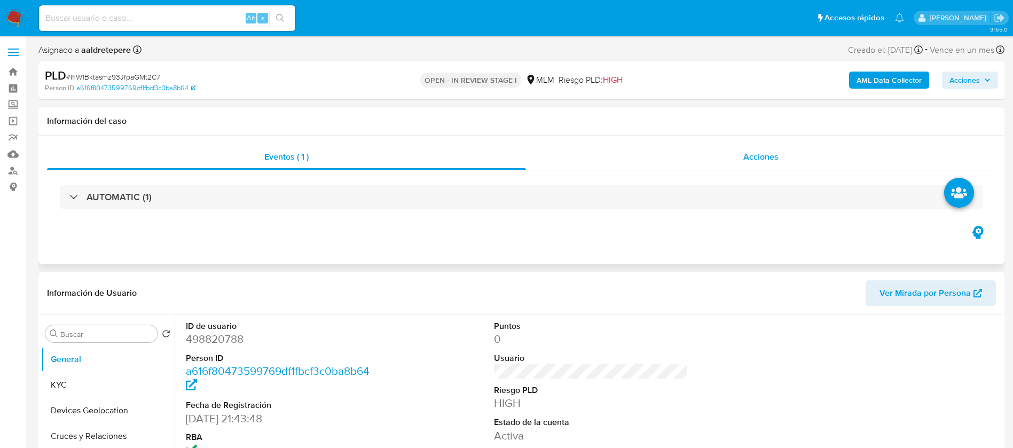
click at [758, 149] on div "Acciones" at bounding box center [761, 157] width 470 height 26
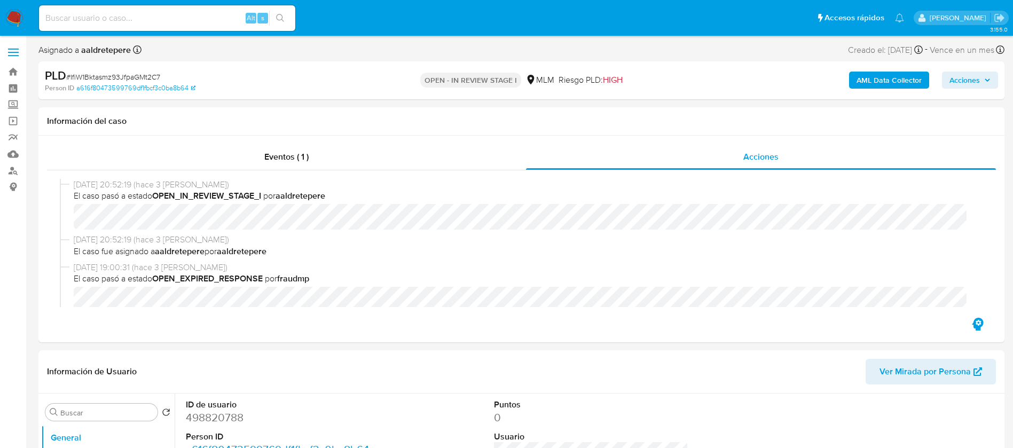
select select "10"
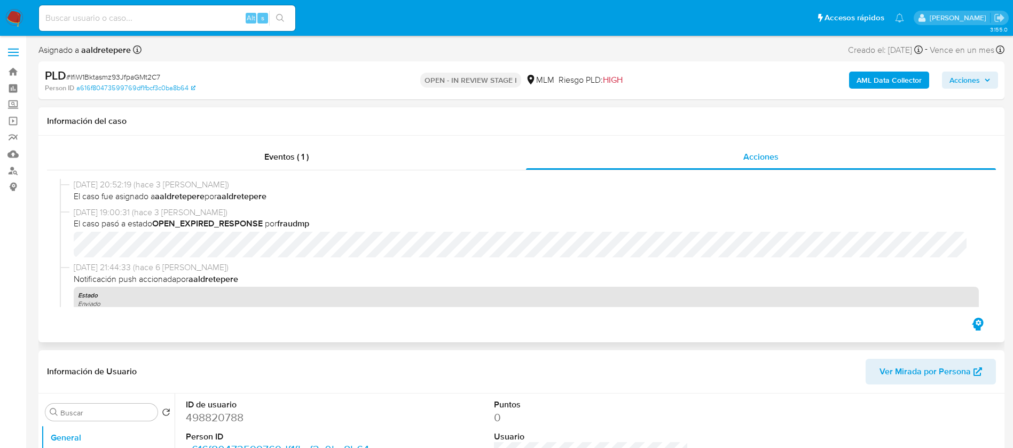
scroll to position [80, 0]
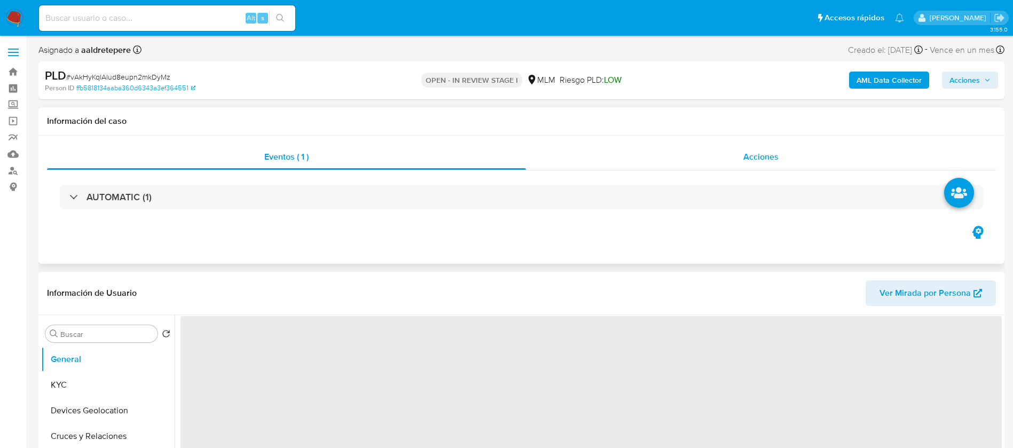
click at [760, 155] on span "Acciones" at bounding box center [760, 157] width 35 height 12
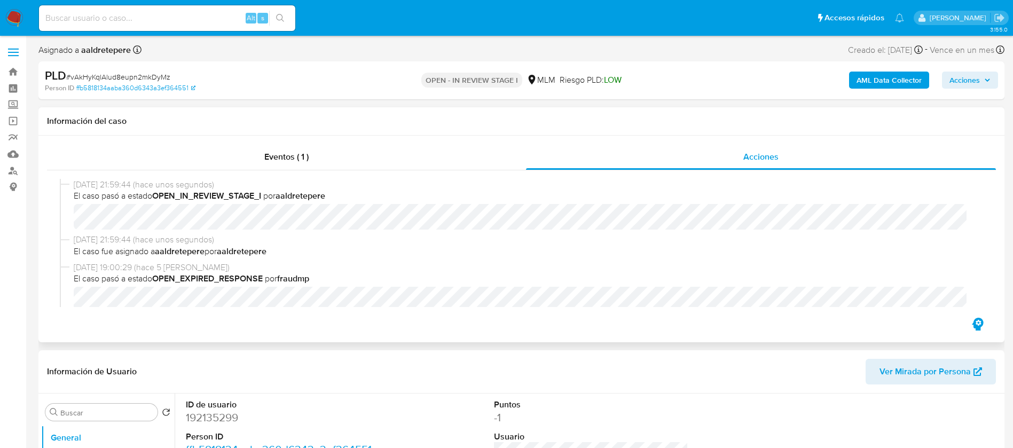
select select "10"
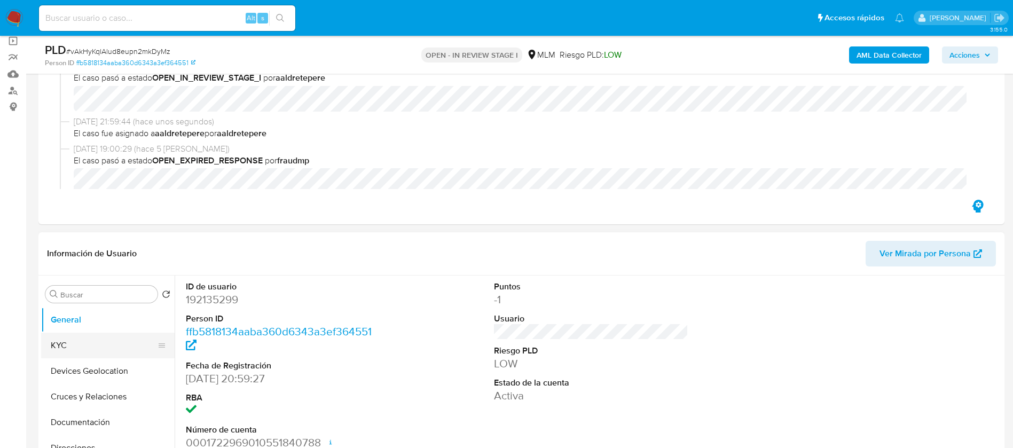
click at [100, 343] on button "KYC" at bounding box center [103, 346] width 125 height 26
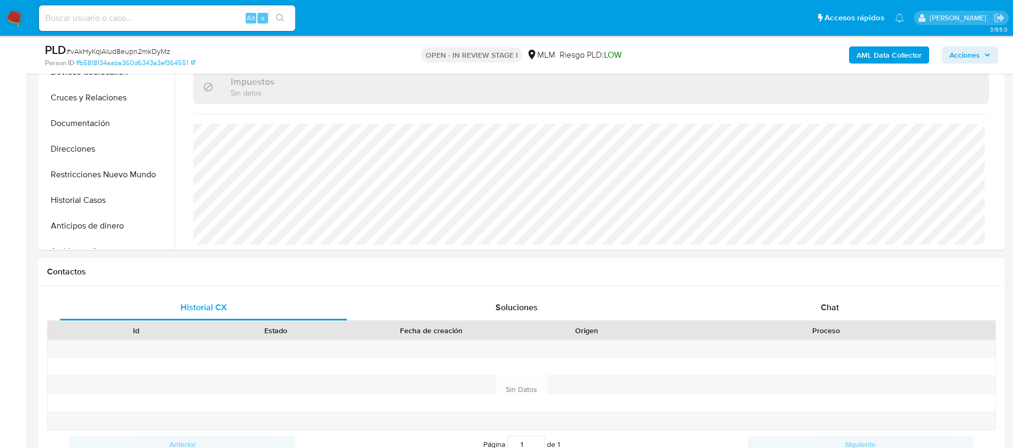
scroll to position [480, 0]
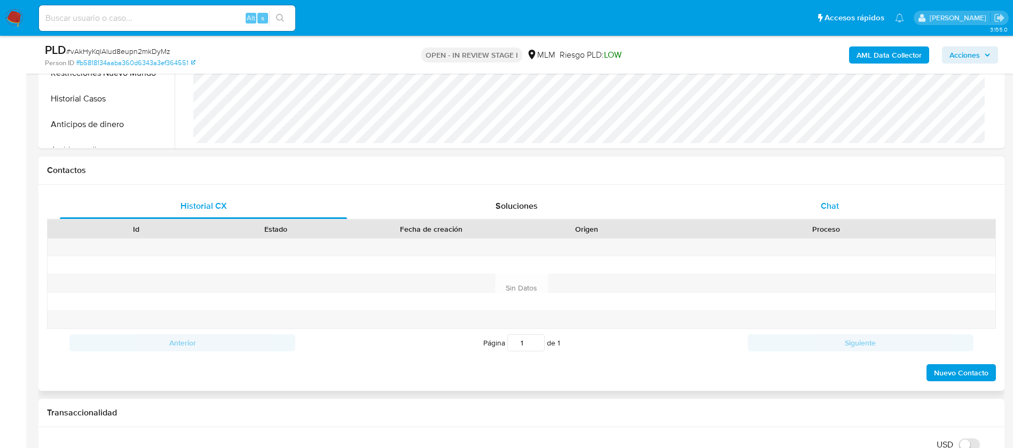
click at [822, 196] on div "Chat" at bounding box center [829, 206] width 287 height 26
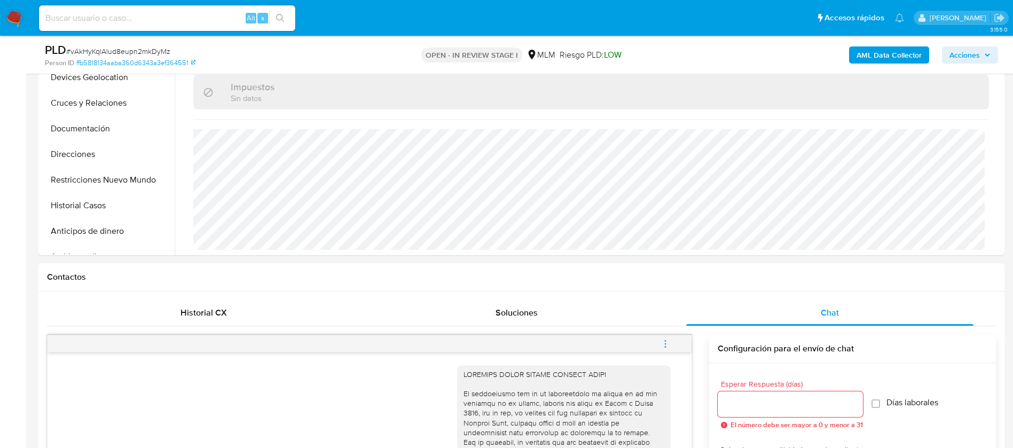
scroll to position [240, 0]
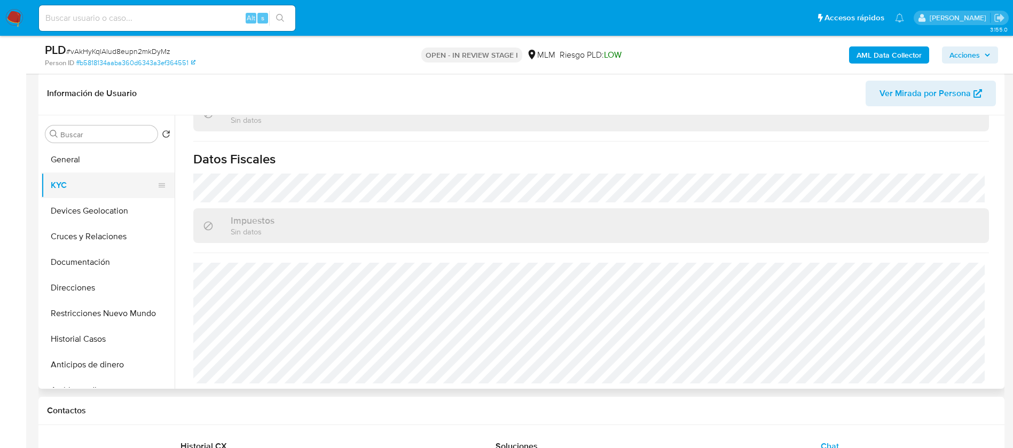
click at [130, 193] on button "KYC" at bounding box center [103, 185] width 125 height 26
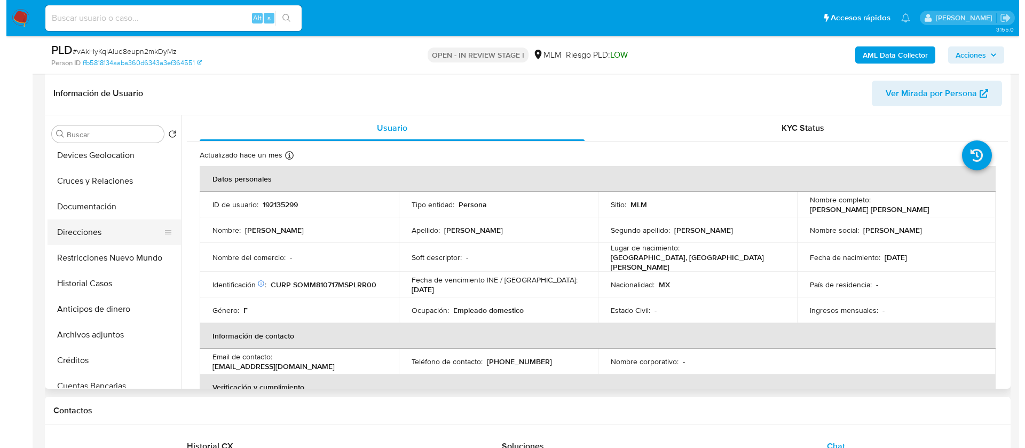
scroll to position [80, 0]
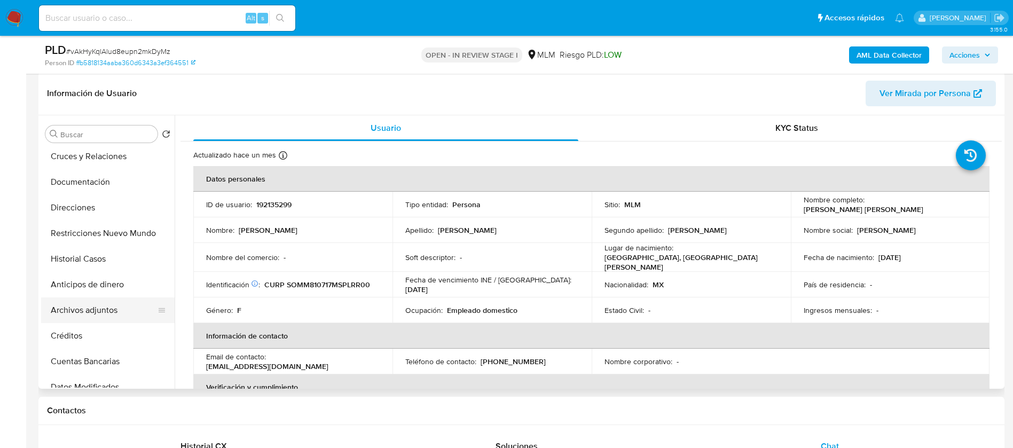
click at [94, 321] on button "Archivos adjuntos" at bounding box center [103, 310] width 125 height 26
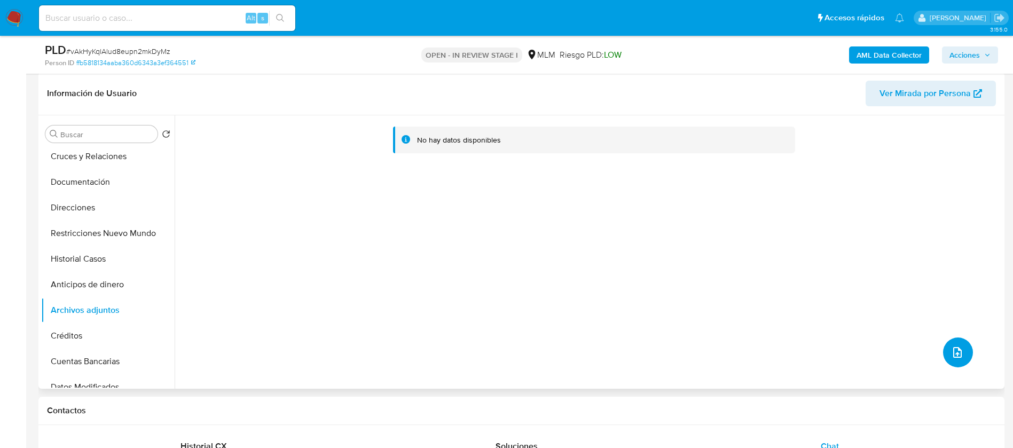
click at [953, 358] on icon "upload-file" at bounding box center [957, 352] width 13 height 13
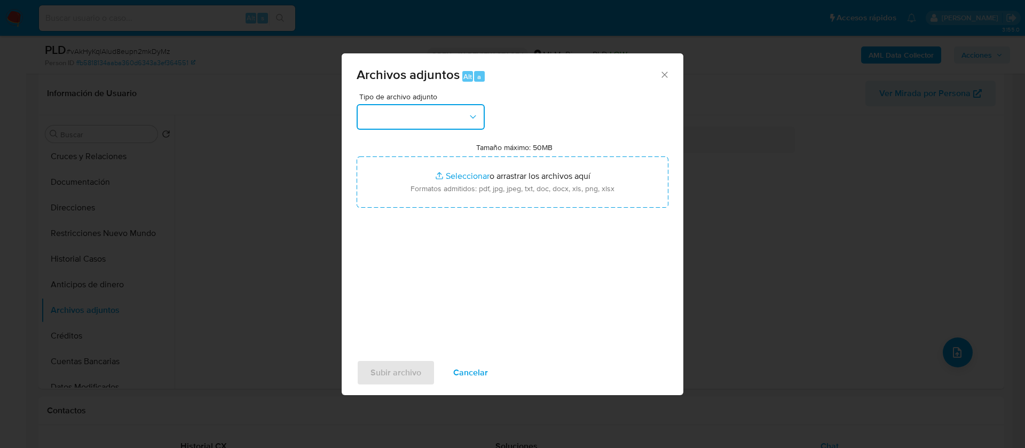
click at [398, 119] on button "button" at bounding box center [421, 117] width 128 height 26
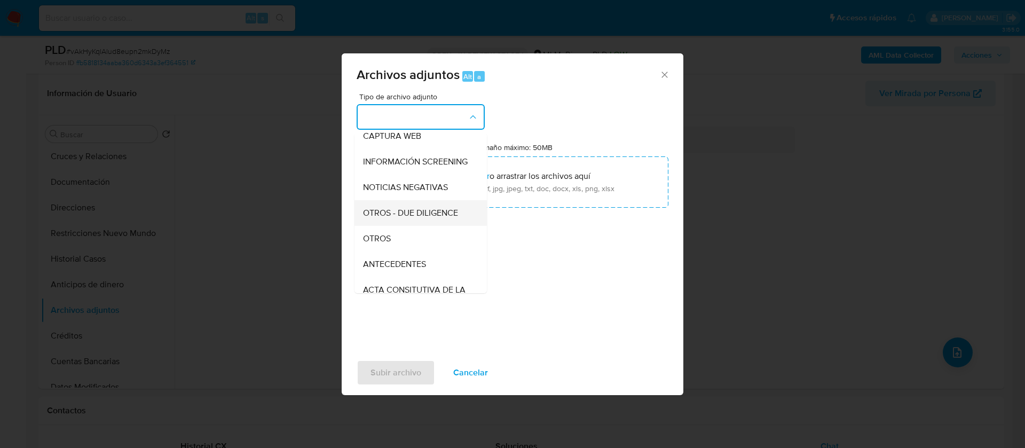
scroll to position [110, 0]
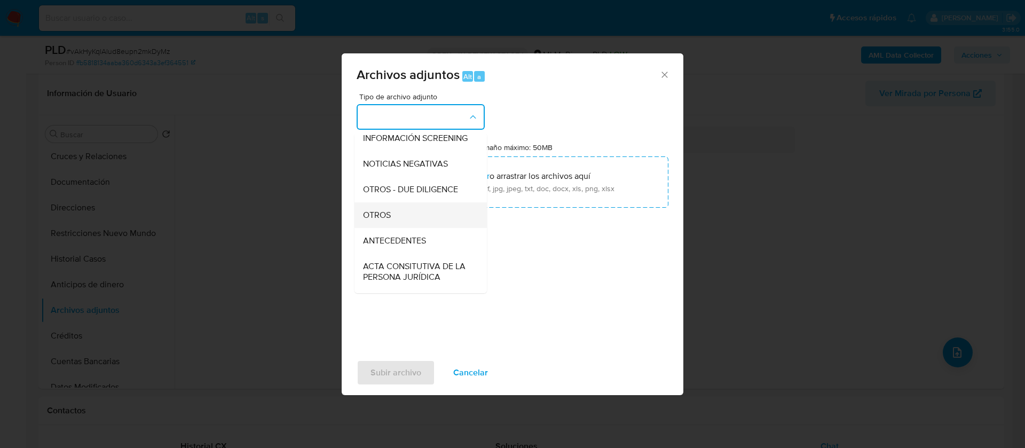
click at [402, 213] on div "OTROS" at bounding box center [417, 215] width 109 height 26
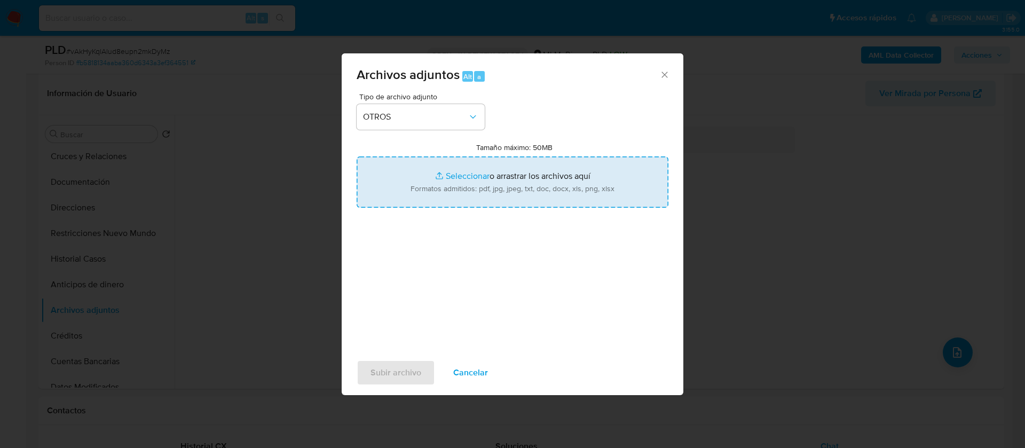
click at [452, 176] on input "Tamaño máximo: 50MB Seleccionar archivos" at bounding box center [513, 181] width 312 height 51
type input "C:\fakepath\192135299_MARHA SHARET SOLORIO MARIN_AGOSTO 2025.xlsx"
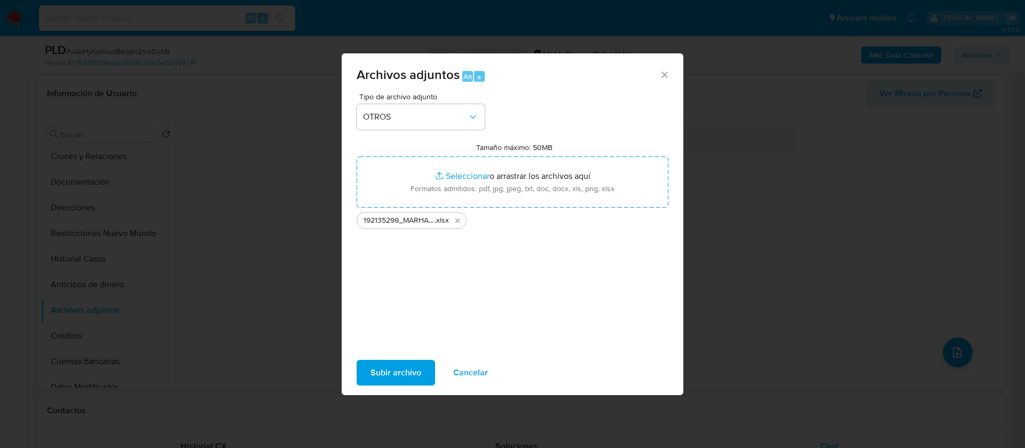
drag, startPoint x: 452, startPoint y: 176, endPoint x: 374, endPoint y: 377, distance: 216.0
click at [374, 377] on span "Subir archivo" at bounding box center [395, 372] width 51 height 23
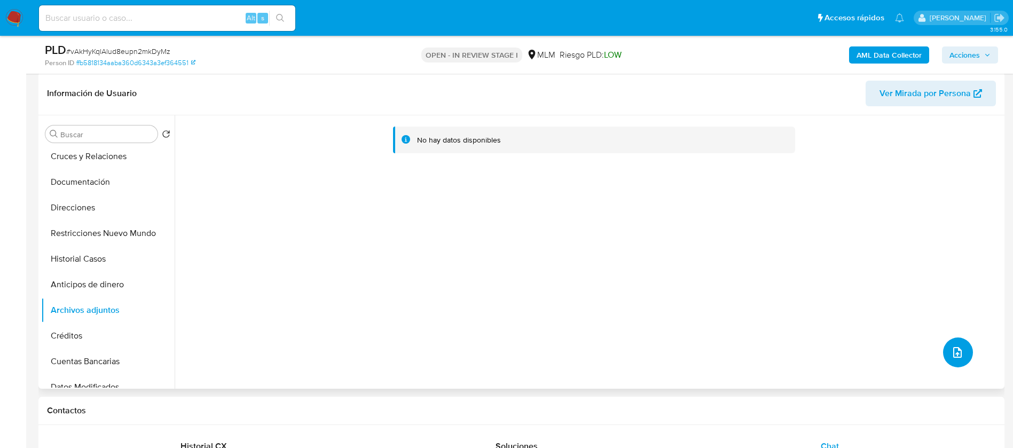
click at [951, 354] on icon "upload-file" at bounding box center [957, 352] width 13 height 13
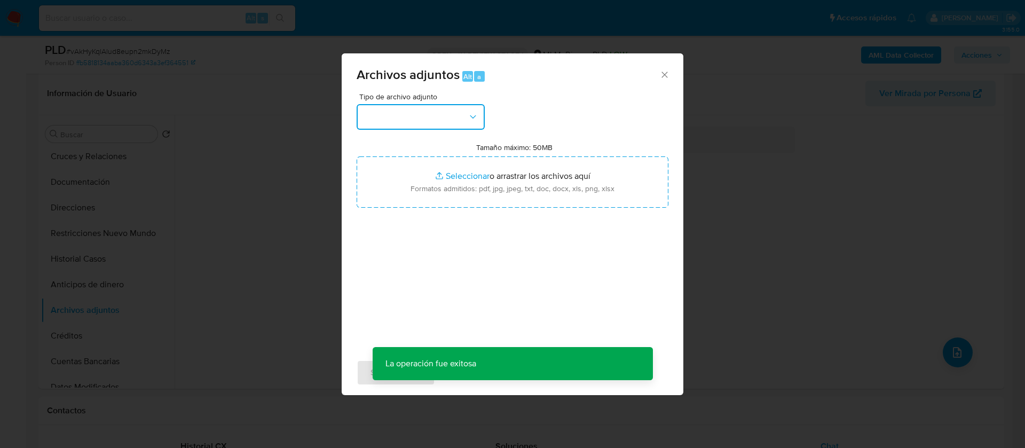
click at [435, 115] on button "button" at bounding box center [421, 117] width 128 height 26
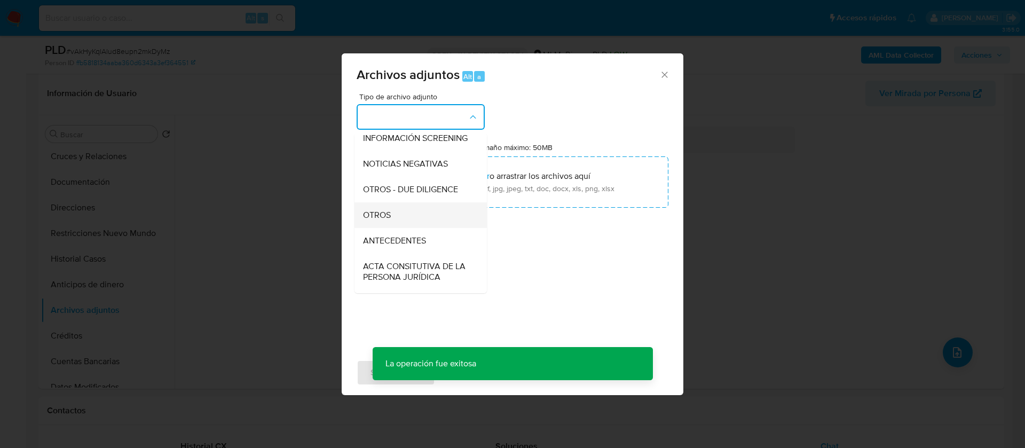
click at [391, 220] on span "OTROS" at bounding box center [377, 215] width 28 height 11
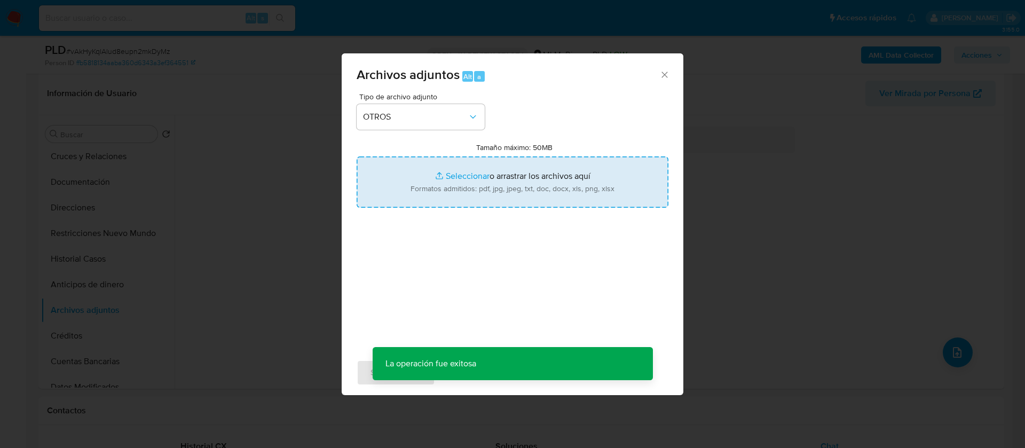
click at [518, 186] on input "Tamaño máximo: 50MB Seleccionar archivos" at bounding box center [513, 181] width 312 height 51
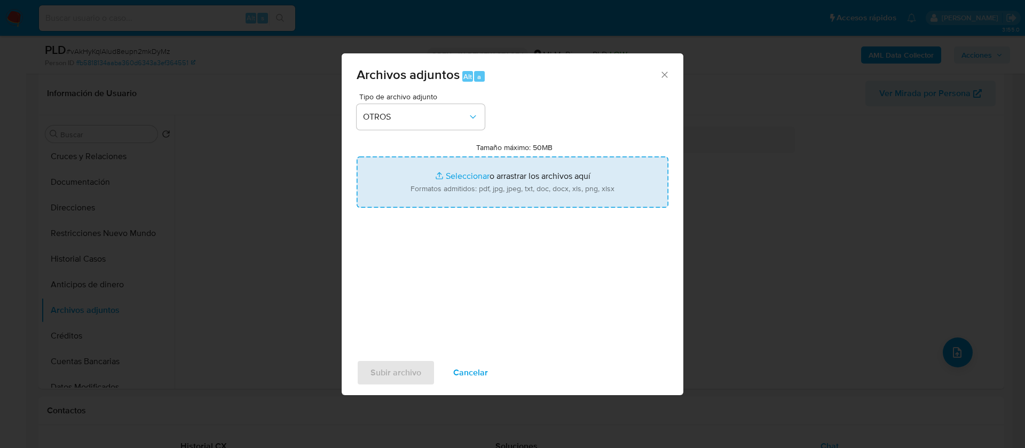
type input "C:\fakepath\192135299_MARTHA SHARET SOLORIO MARIN_AGOSTO 2025.pdf"
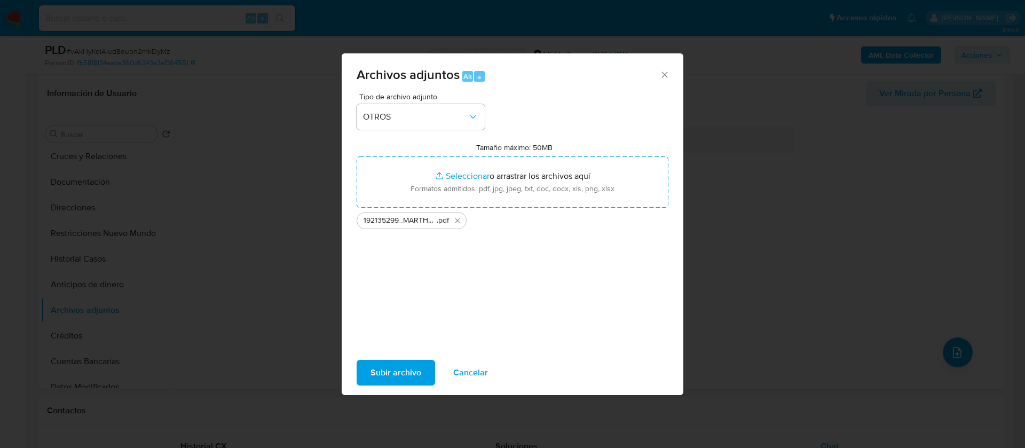
click at [414, 363] on span "Subir archivo" at bounding box center [395, 372] width 51 height 23
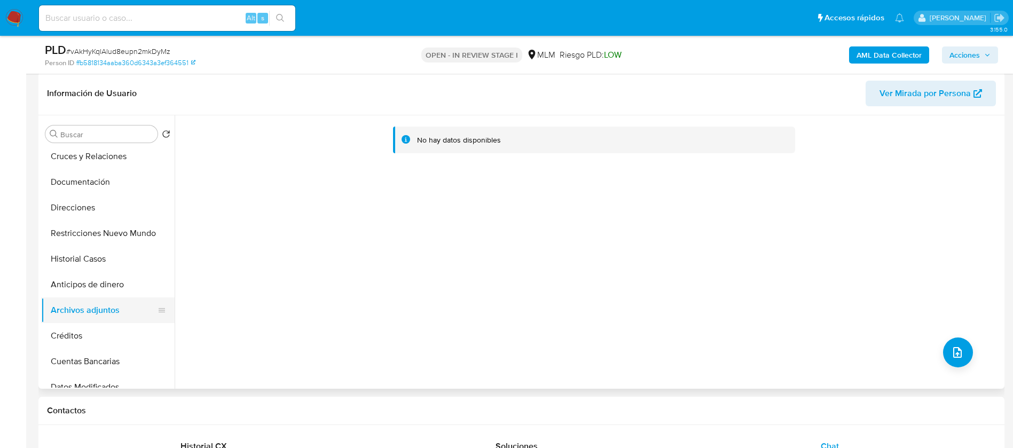
drag, startPoint x: 102, startPoint y: 293, endPoint x: 113, endPoint y: 318, distance: 26.8
click at [103, 295] on button "Anticipos de dinero" at bounding box center [107, 285] width 133 height 26
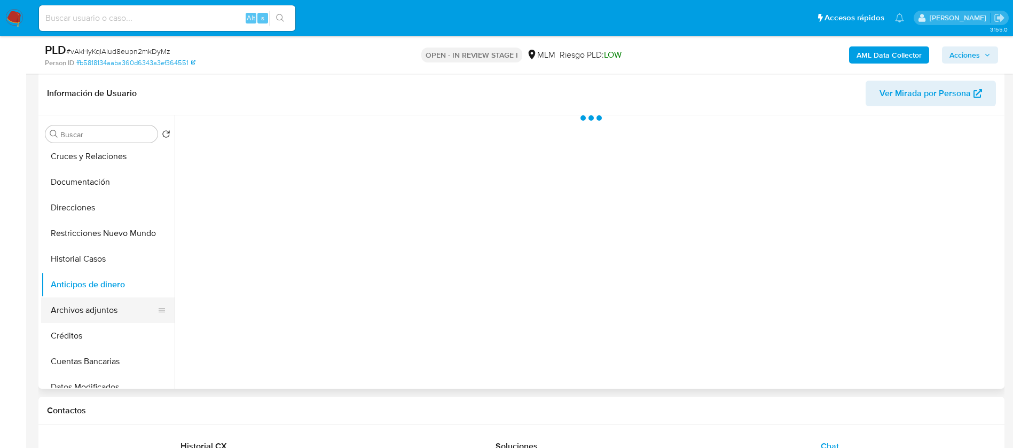
click at [113, 318] on button "Archivos adjuntos" at bounding box center [103, 310] width 125 height 26
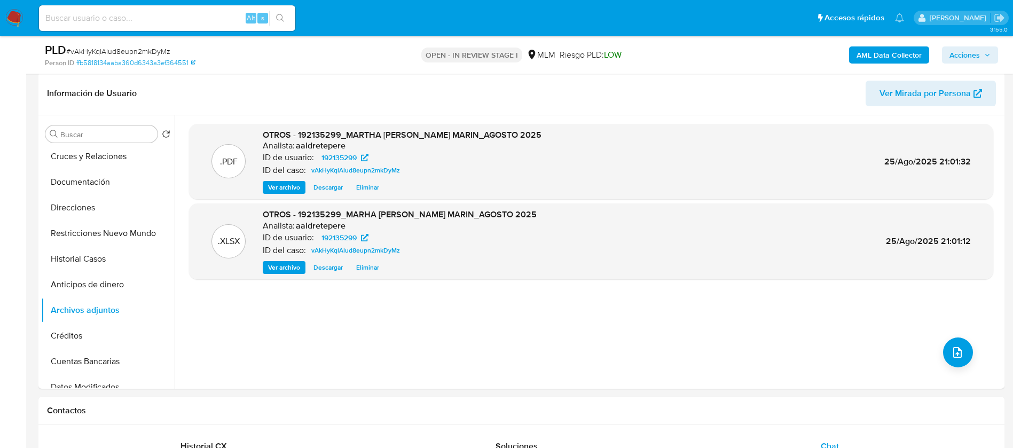
click at [990, 58] on span "Acciones" at bounding box center [969, 55] width 41 height 15
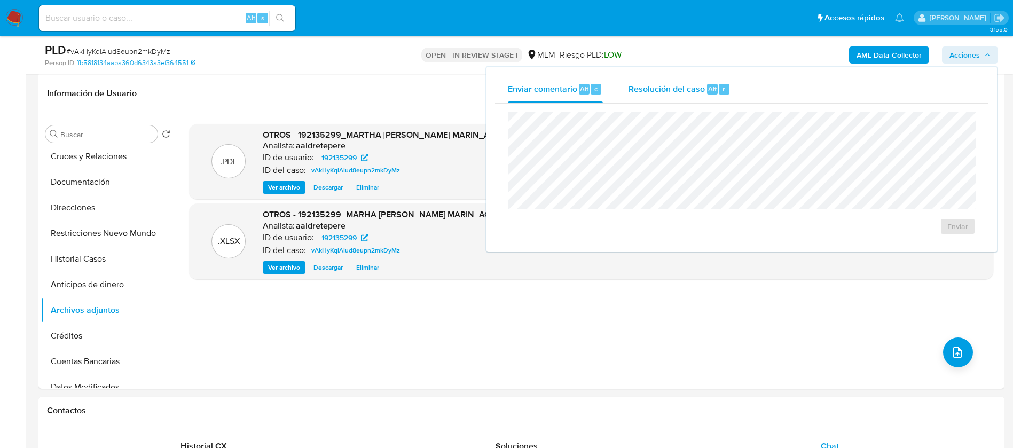
click at [664, 87] on span "Resolución del caso" at bounding box center [666, 88] width 76 height 12
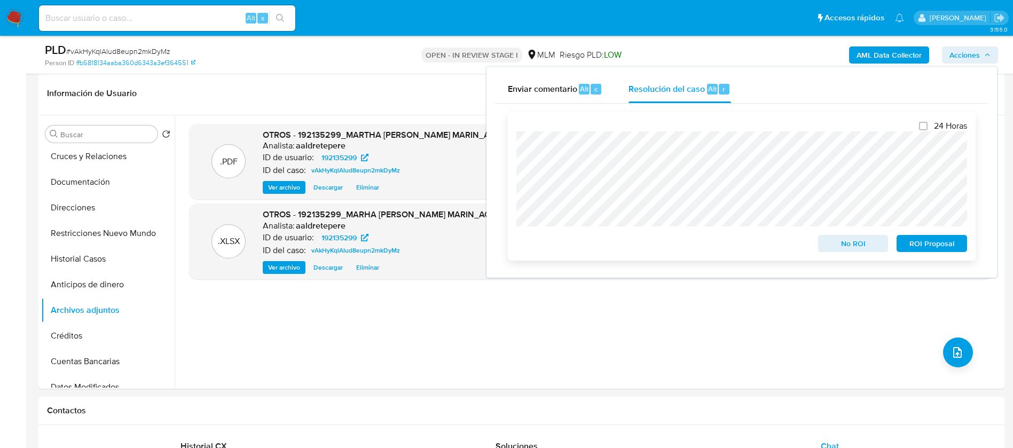
click at [928, 238] on span "ROI Proposal" at bounding box center [932, 243] width 56 height 15
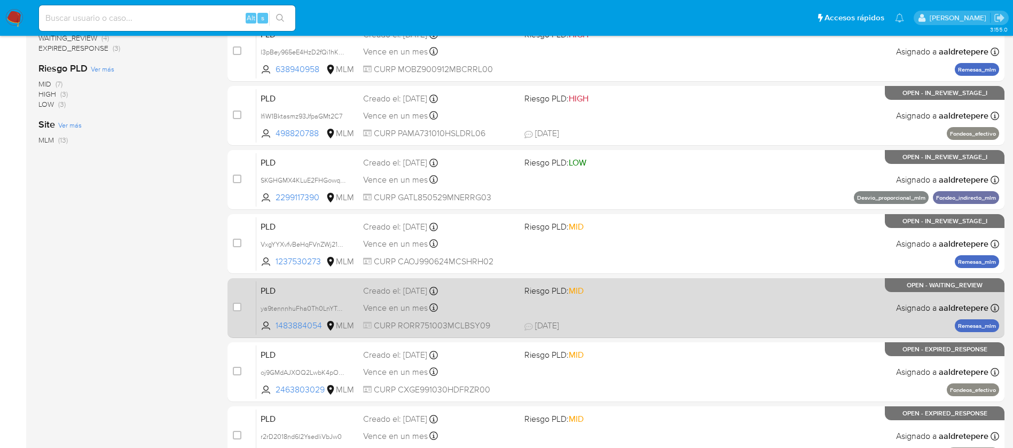
scroll to position [395, 0]
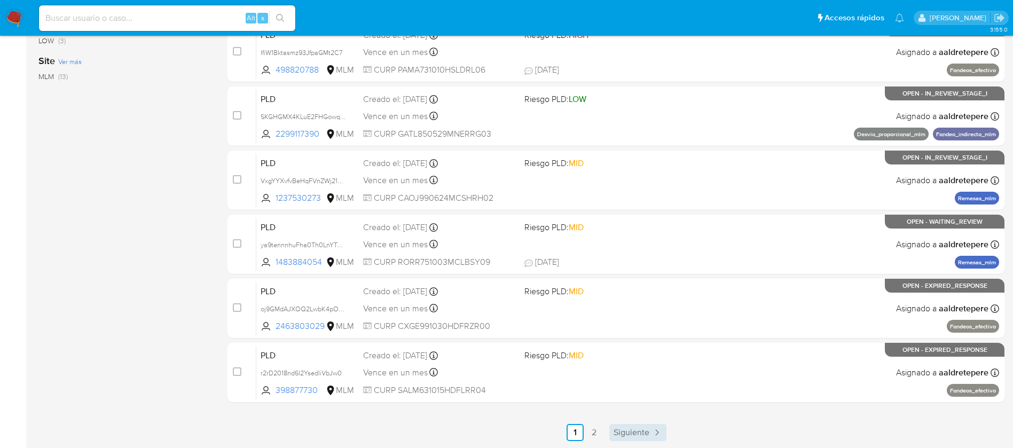
click at [649, 435] on link "Siguiente" at bounding box center [637, 432] width 57 height 17
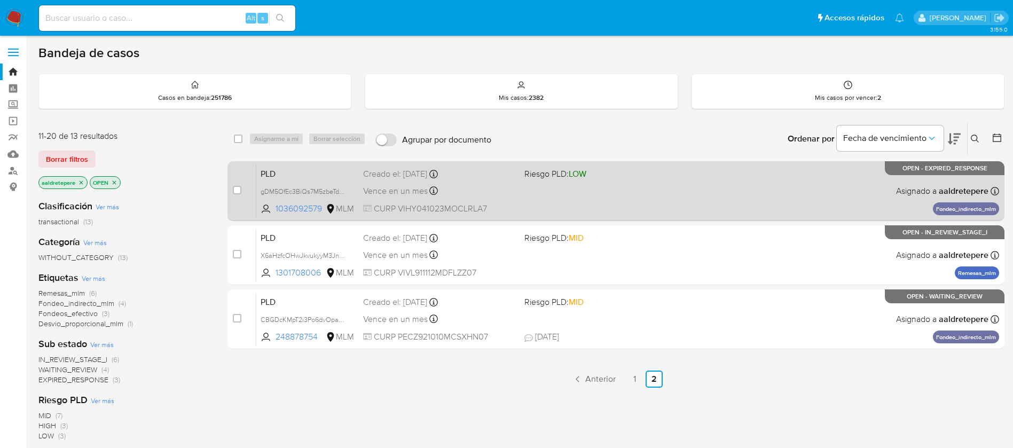
click at [231, 190] on div "case-item-checkbox No es posible asignar el caso PLD gDM5OfEc3BiQs7M5zbeTdmi8 1…" at bounding box center [615, 191] width 777 height 60
click at [235, 187] on input "checkbox" at bounding box center [237, 190] width 9 height 9
checkbox input "true"
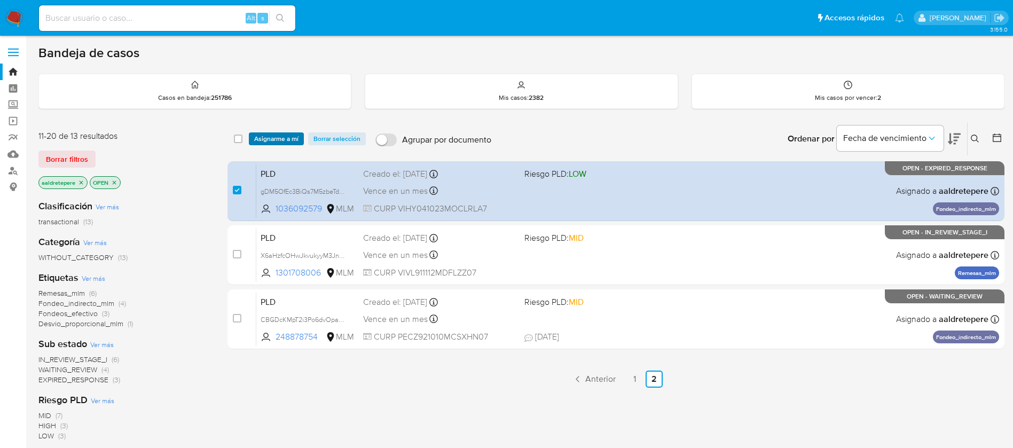
click at [260, 139] on span "Asignarme a mí" at bounding box center [276, 138] width 44 height 11
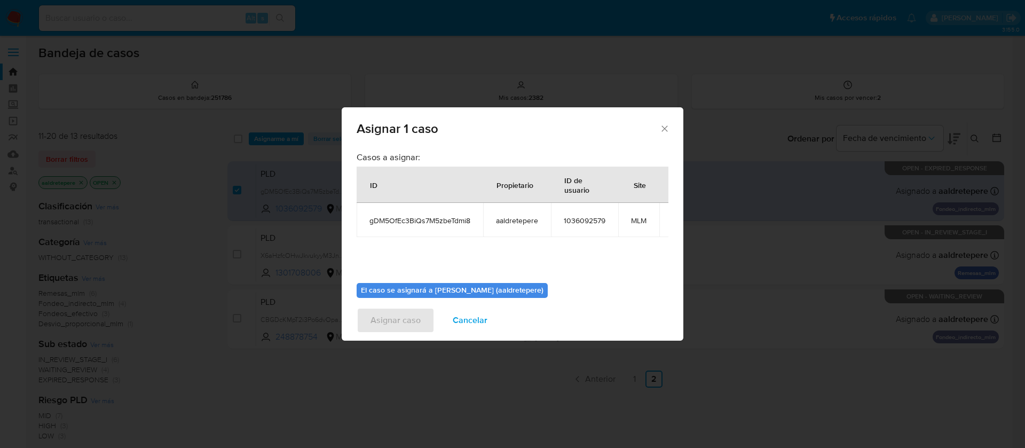
scroll to position [68, 0]
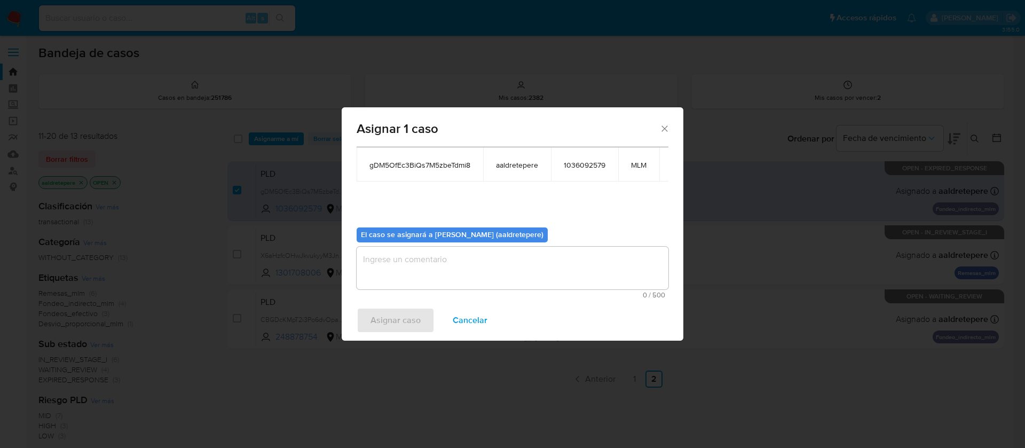
click at [464, 253] on textarea "assign-modal" at bounding box center [513, 268] width 312 height 43
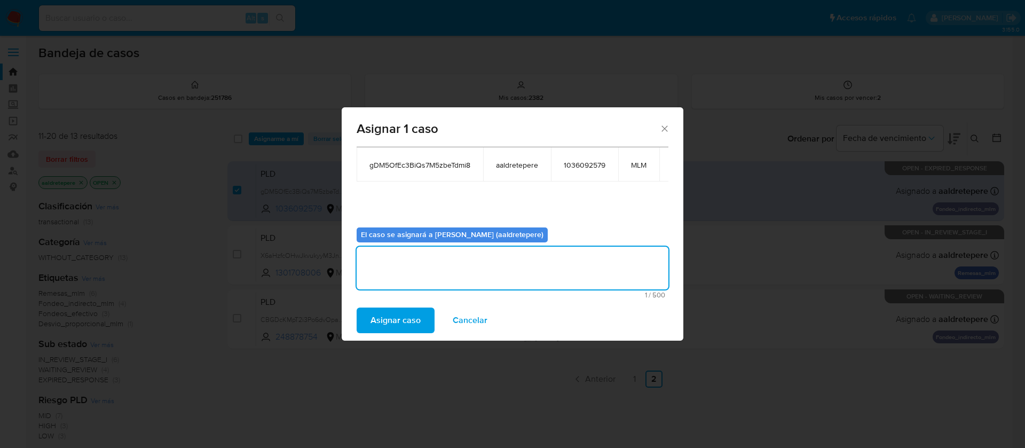
click at [388, 303] on div "Asignar caso Cancelar" at bounding box center [513, 320] width 342 height 41
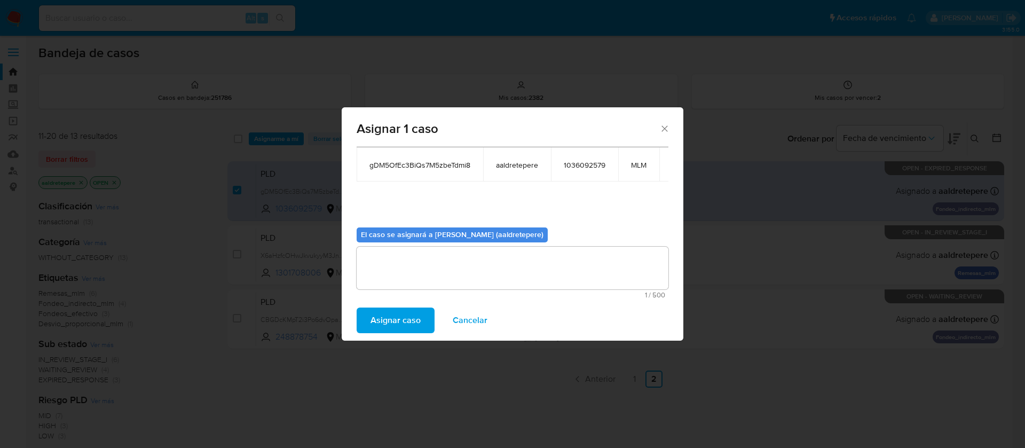
click at [389, 316] on span "Asignar caso" at bounding box center [395, 320] width 50 height 23
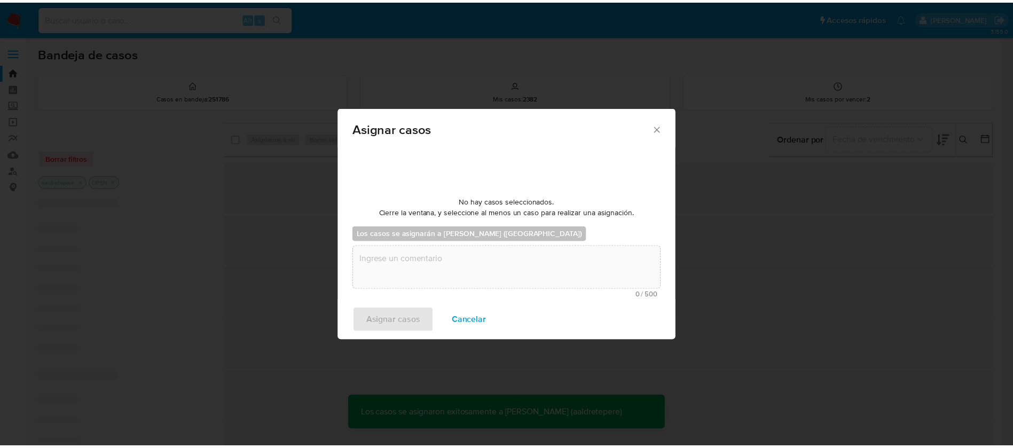
scroll to position [65, 0]
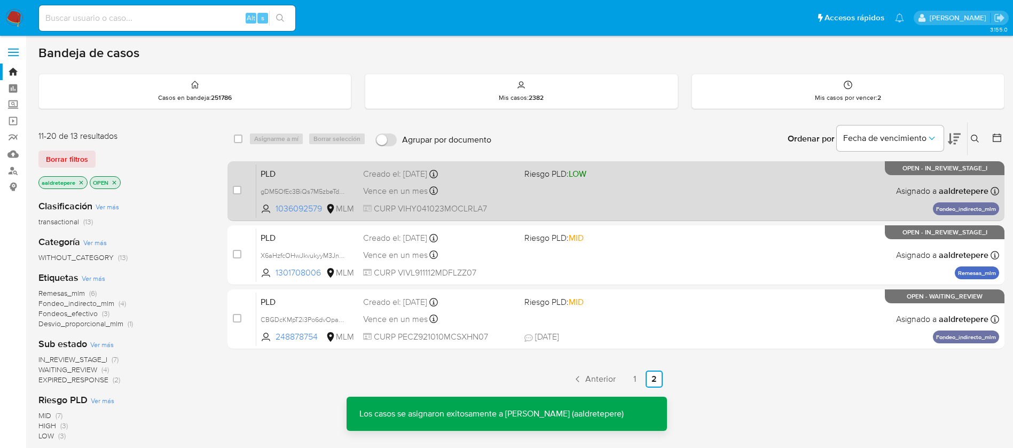
click at [819, 202] on div "PLD gDM5OfEc3BiQs7M5zbeTdmi8 1036092579 MLM Riesgo PLD: LOW Creado el: 12/08/20…" at bounding box center [627, 191] width 743 height 54
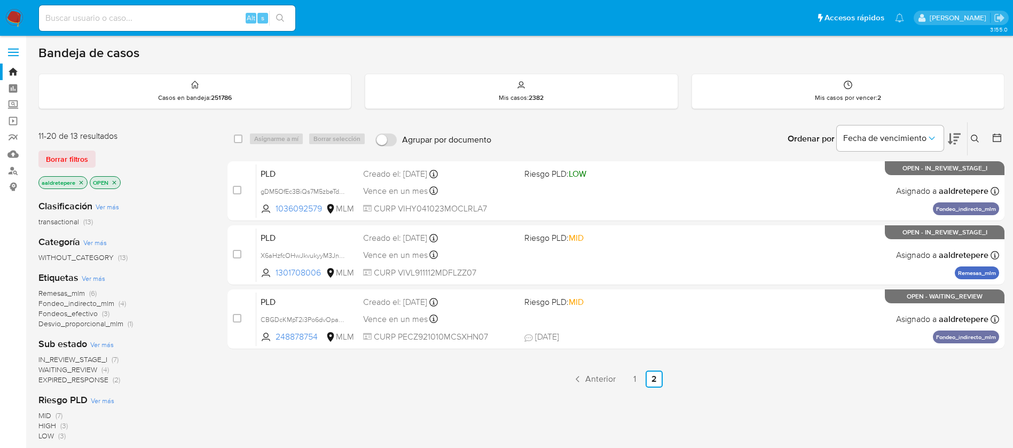
click at [14, 17] on img at bounding box center [14, 18] width 18 height 18
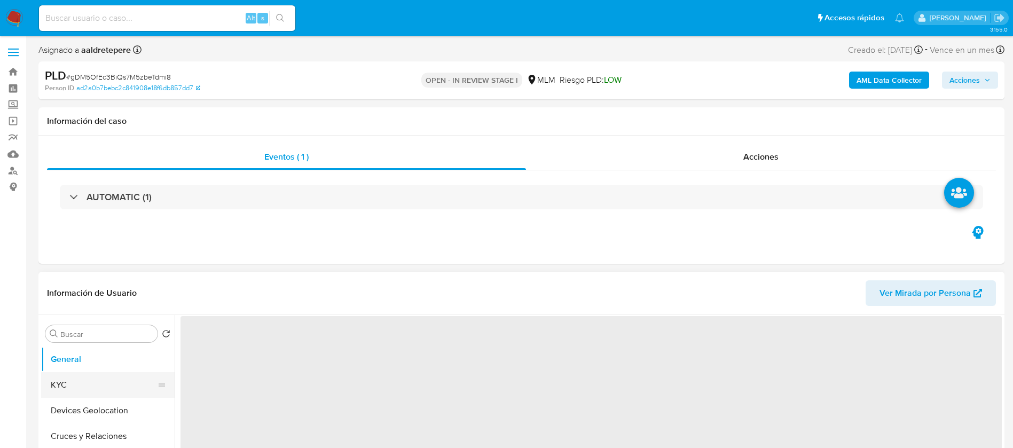
click at [99, 382] on button "KYC" at bounding box center [103, 385] width 125 height 26
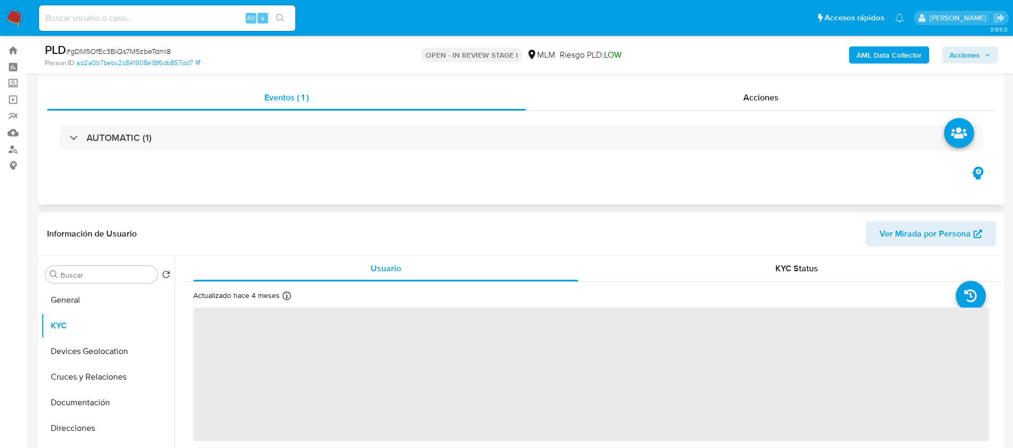
scroll to position [80, 0]
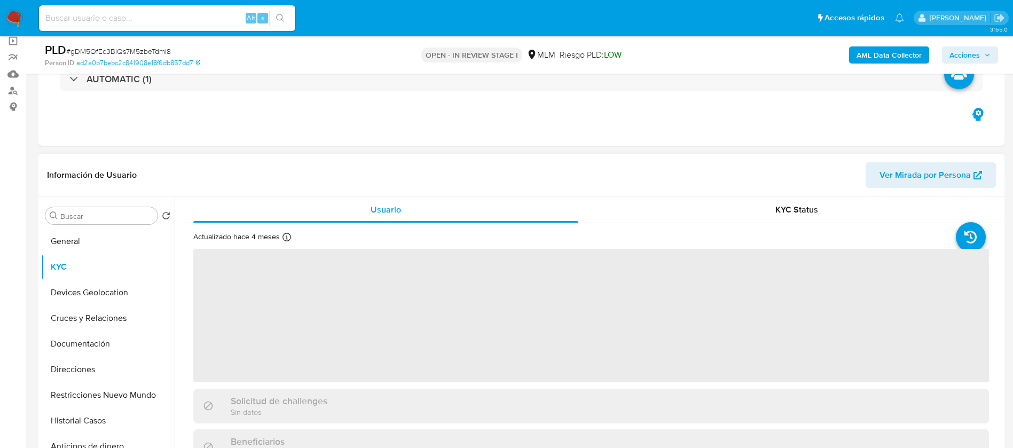
select select "10"
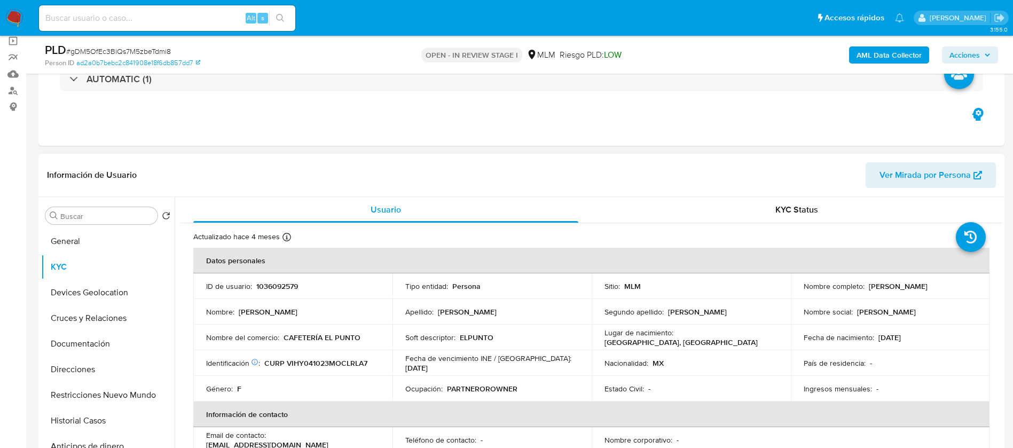
drag, startPoint x: 531, startPoint y: 241, endPoint x: 531, endPoint y: 249, distance: 8.0
click at [99, 382] on button "Archivos adjuntos" at bounding box center [103, 392] width 125 height 26
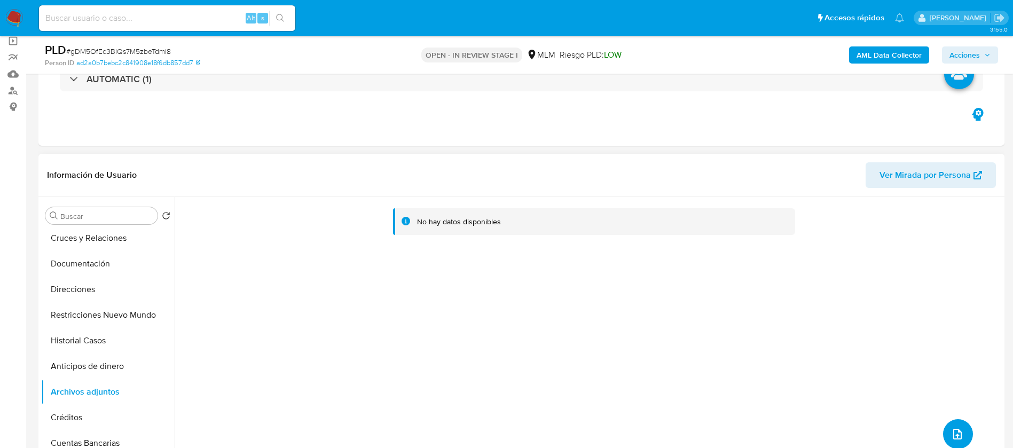
click at [947, 421] on button "upload-file" at bounding box center [958, 434] width 30 height 30
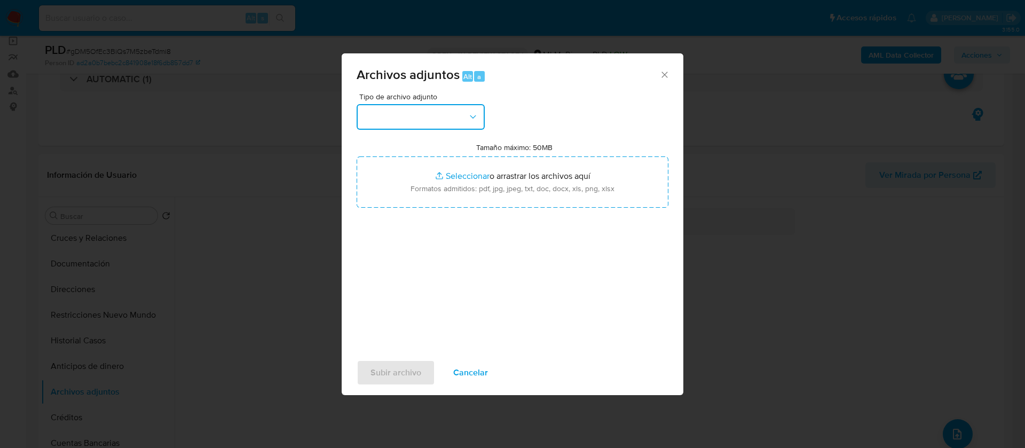
click at [448, 120] on button "button" at bounding box center [421, 117] width 128 height 26
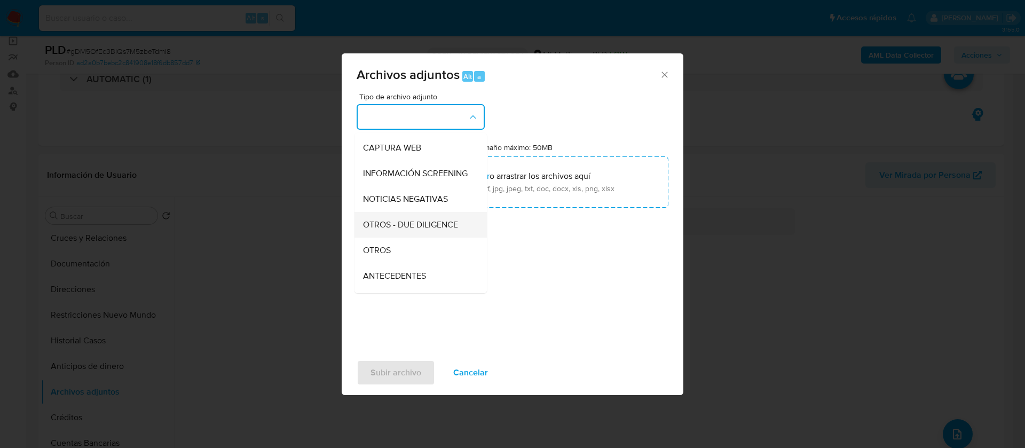
scroll to position [110, 0]
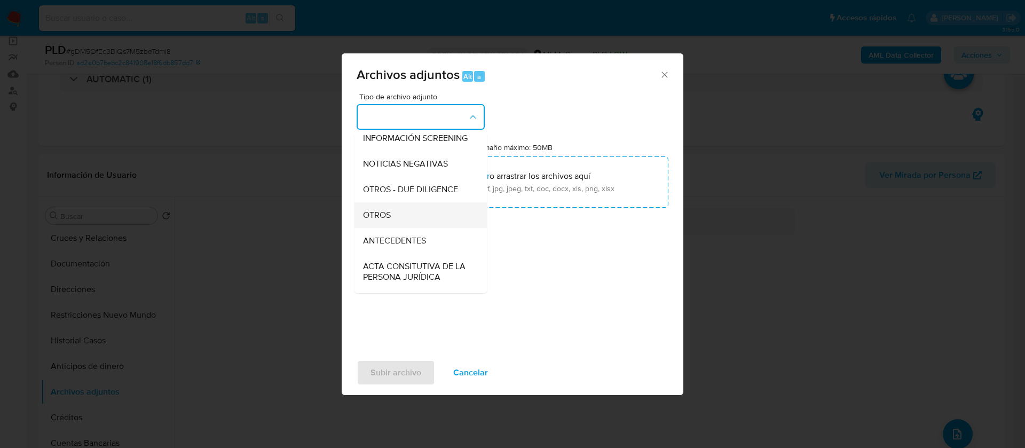
click at [414, 227] on div "OTROS" at bounding box center [417, 215] width 109 height 26
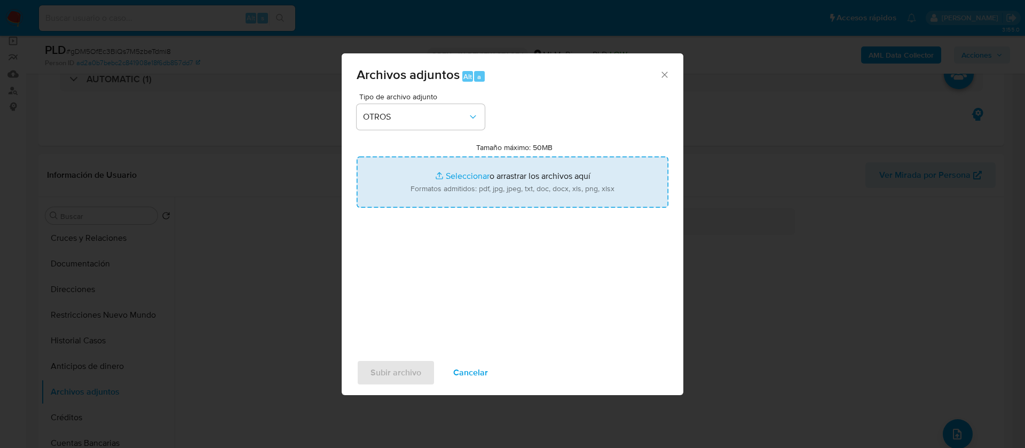
click at [462, 180] on input "Tamaño máximo: 50MB Seleccionar archivos" at bounding box center [513, 181] width 312 height 51
type input "C:\fakepath\1036092579_YULEIMI [PERSON_NAME] HARO_AGOSTO 2025.xlsx"
click at [399, 373] on span "Subir archivo" at bounding box center [395, 372] width 51 height 23
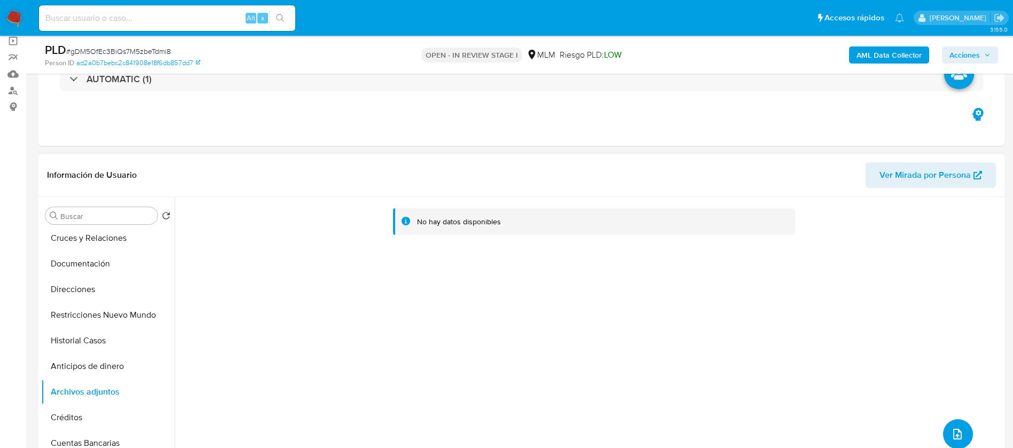
click at [951, 428] on span "upload-file" at bounding box center [957, 434] width 13 height 13
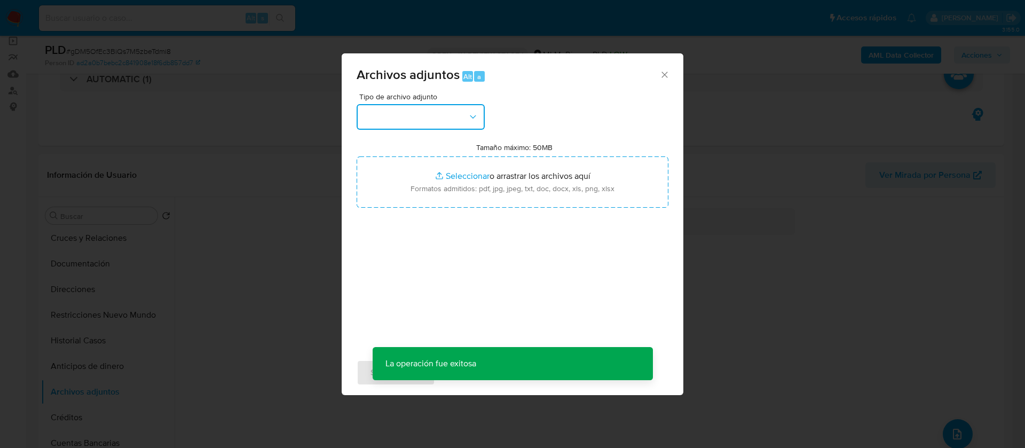
click at [444, 128] on button "button" at bounding box center [421, 117] width 128 height 26
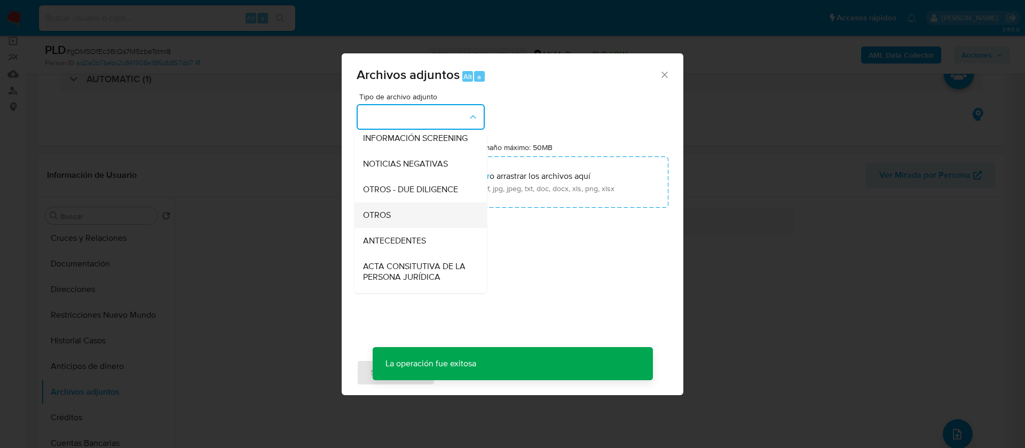
click at [434, 216] on div "OTROS" at bounding box center [417, 215] width 109 height 26
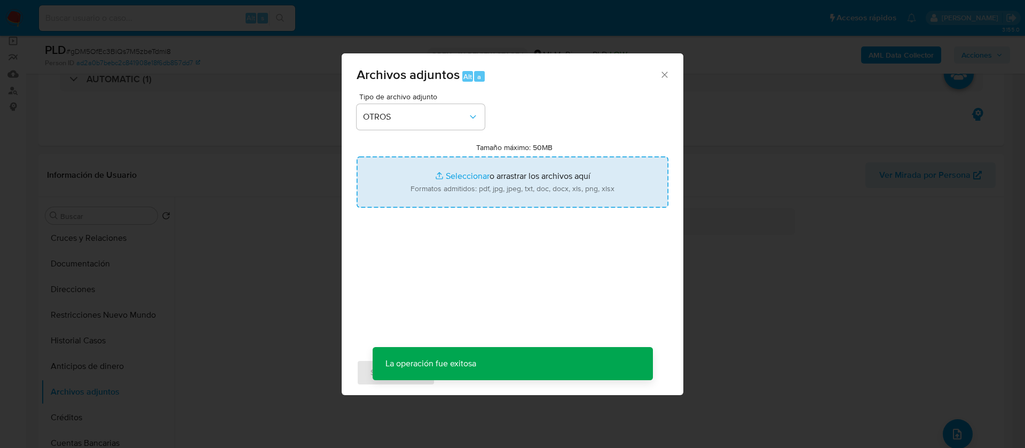
click at [493, 174] on input "Tamaño máximo: 50MB Seleccionar archivos" at bounding box center [513, 181] width 312 height 51
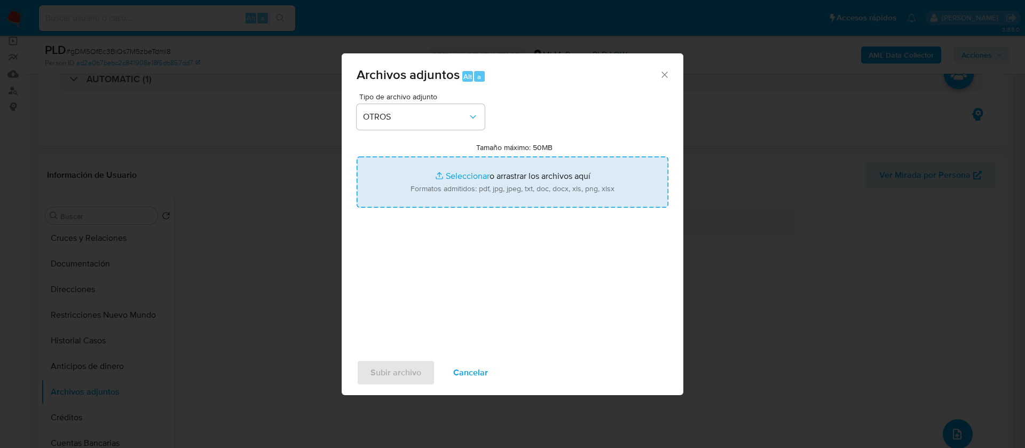
type input "C:\fakepath\1036092579_Yuleimy Villegas Haro_AGOSTO 2025.pdf"
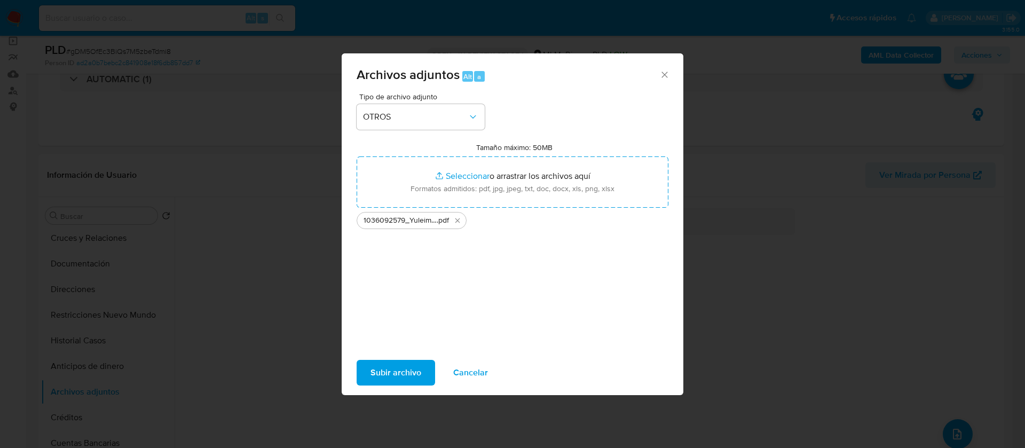
click at [388, 373] on span "Subir archivo" at bounding box center [395, 372] width 51 height 23
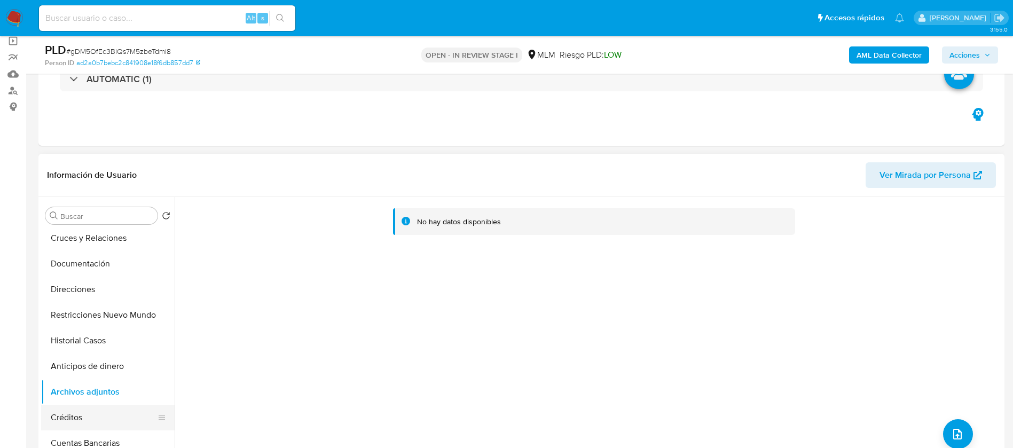
click at [77, 410] on button "Créditos" at bounding box center [103, 418] width 125 height 26
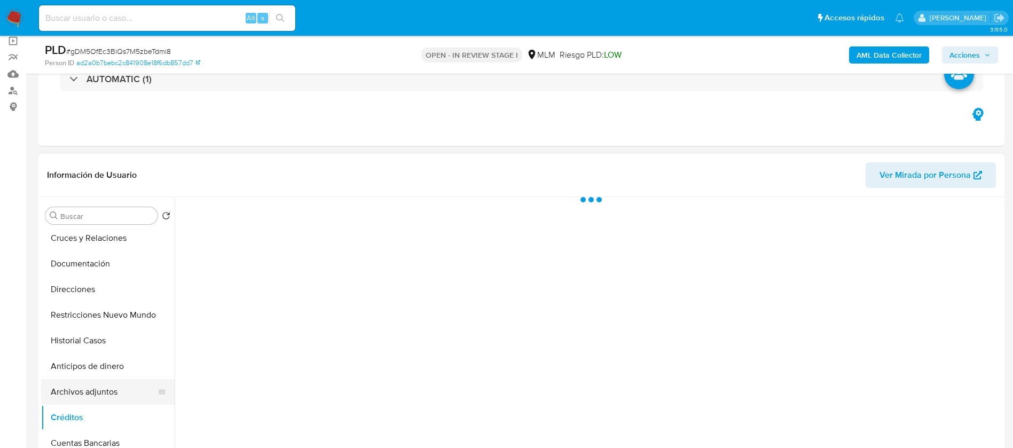
click at [77, 395] on button "Archivos adjuntos" at bounding box center [103, 392] width 125 height 26
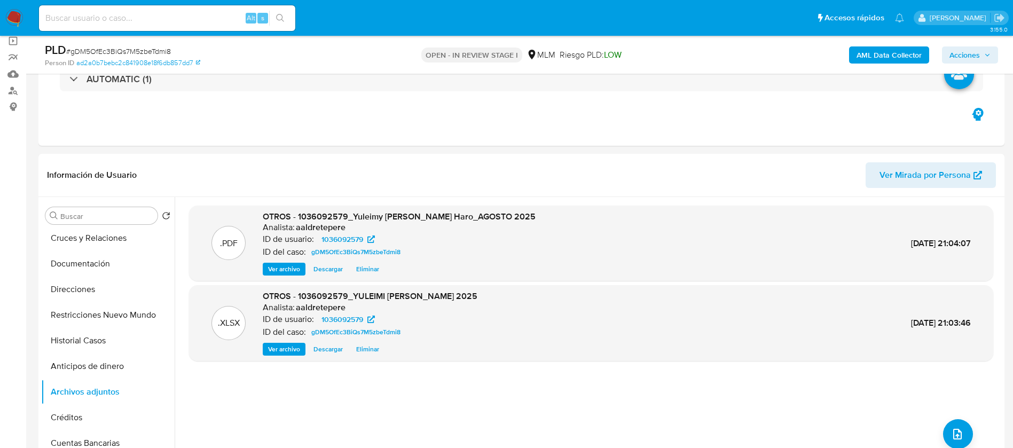
click at [972, 51] on span "Acciones" at bounding box center [964, 54] width 30 height 17
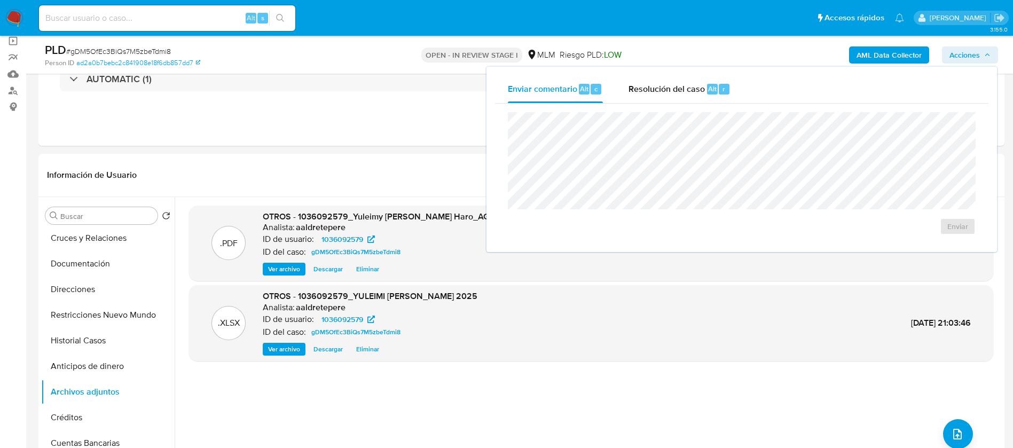
drag, startPoint x: 704, startPoint y: 79, endPoint x: 708, endPoint y: 111, distance: 32.2
click at [704, 80] on div "Resolución del caso Alt r" at bounding box center [679, 89] width 102 height 28
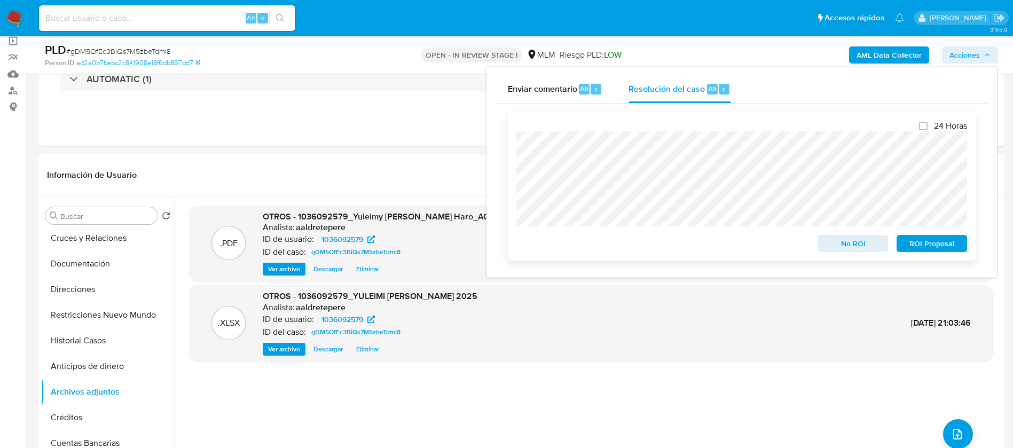
click at [858, 249] on span "No ROI" at bounding box center [853, 243] width 56 height 15
